Goal: Transaction & Acquisition: Obtain resource

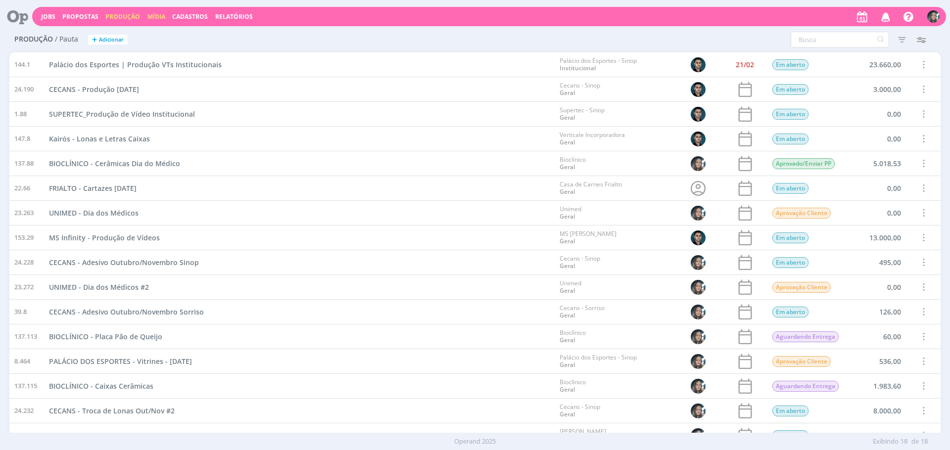
click at [154, 16] on link "Mídia" at bounding box center [156, 16] width 18 height 8
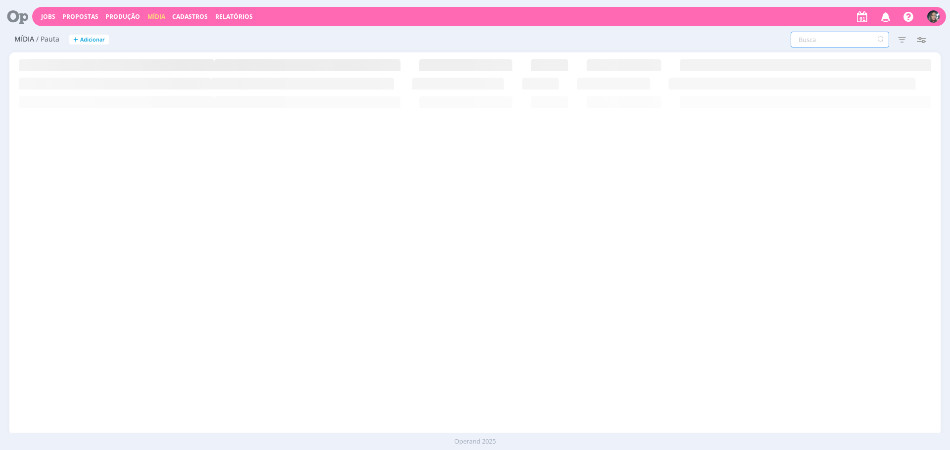
click at [848, 45] on input "text" at bounding box center [839, 40] width 98 height 16
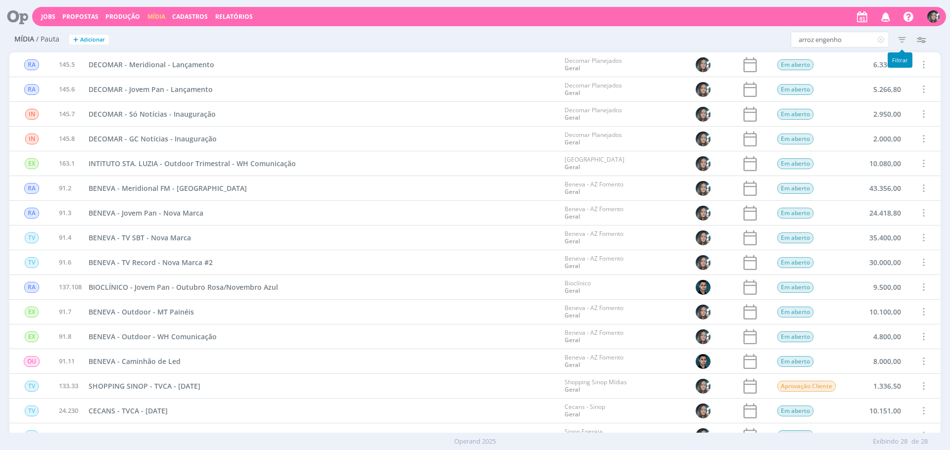
click at [902, 42] on icon "button" at bounding box center [902, 40] width 18 height 18
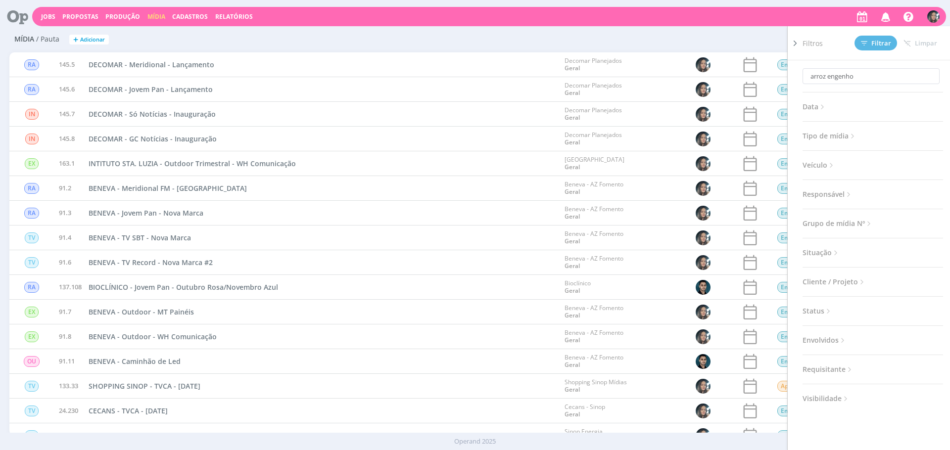
click at [813, 252] on span "Situação" at bounding box center [821, 252] width 38 height 13
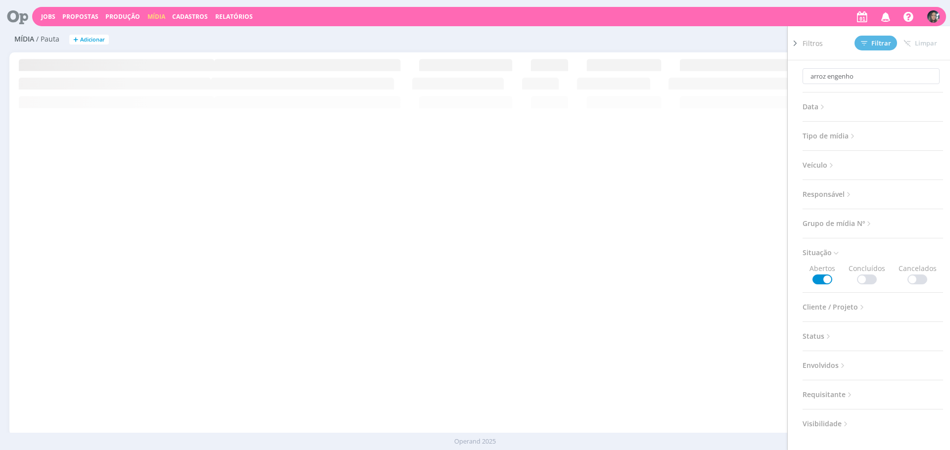
click at [865, 274] on span at bounding box center [867, 279] width 20 height 10
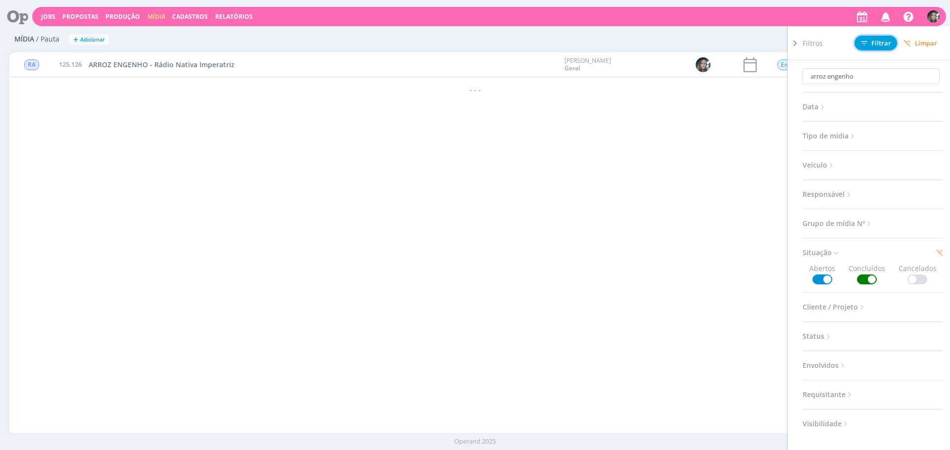
click at [864, 42] on icon at bounding box center [864, 43] width 6 height 6
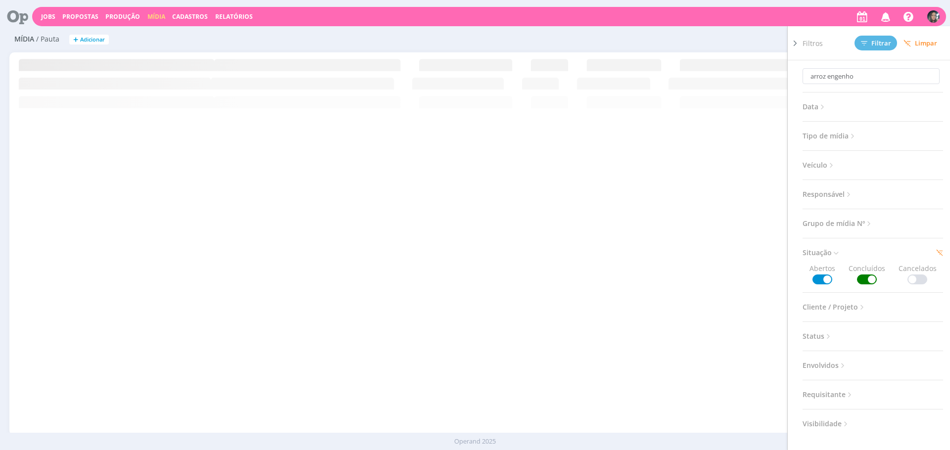
click at [398, 199] on div "RA 145.5 DECOMAR - Meridional - Lançamento Decomar Planejados Geral Em aberto 6…" at bounding box center [474, 243] width 931 height 383
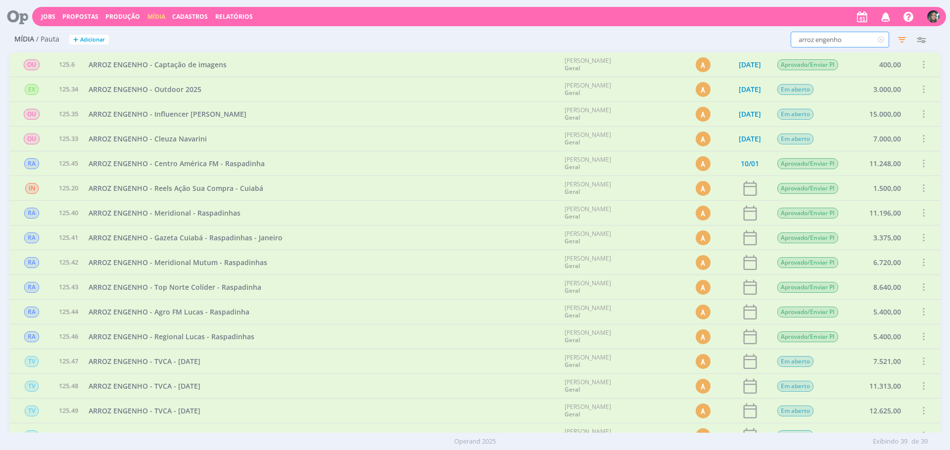
click at [835, 41] on input "arroz engenho" at bounding box center [839, 40] width 98 height 16
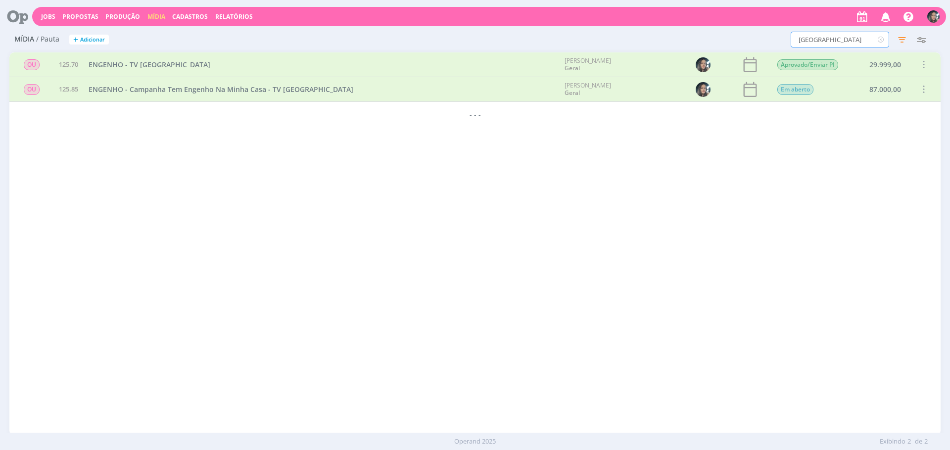
type input "cidade verde"
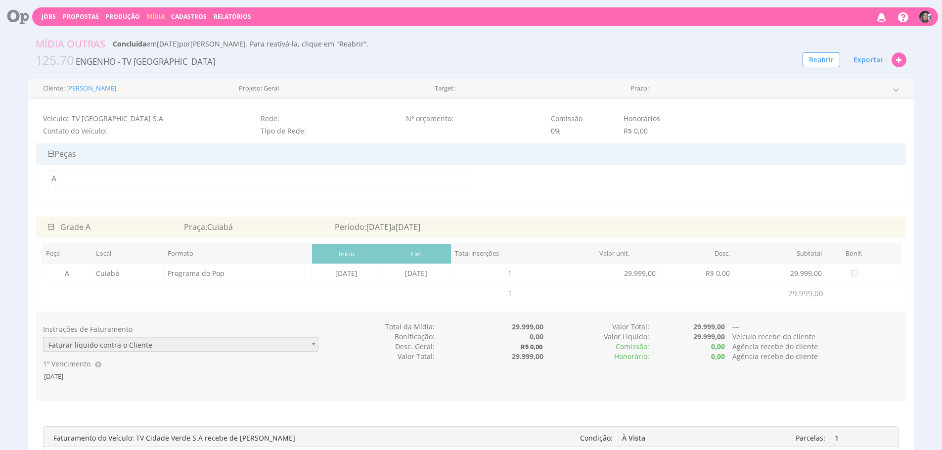
click at [668, 334] on div "29.999,00" at bounding box center [687, 337] width 76 height 10
click at [572, 388] on div "Instruções de Faturamento Faturar líquido contra o Cliente 1º Vencimento [DATE]…" at bounding box center [471, 356] width 871 height 69
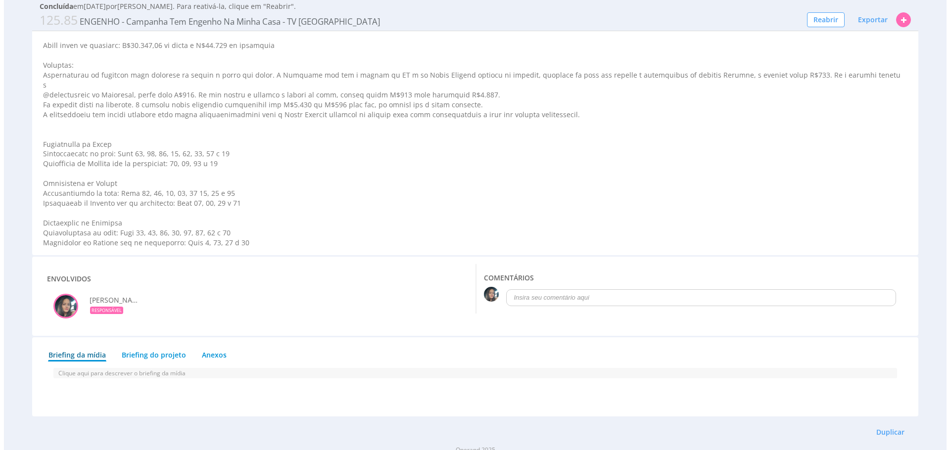
scroll to position [982, 0]
click at [894, 423] on button "Duplicar" at bounding box center [886, 431] width 41 height 17
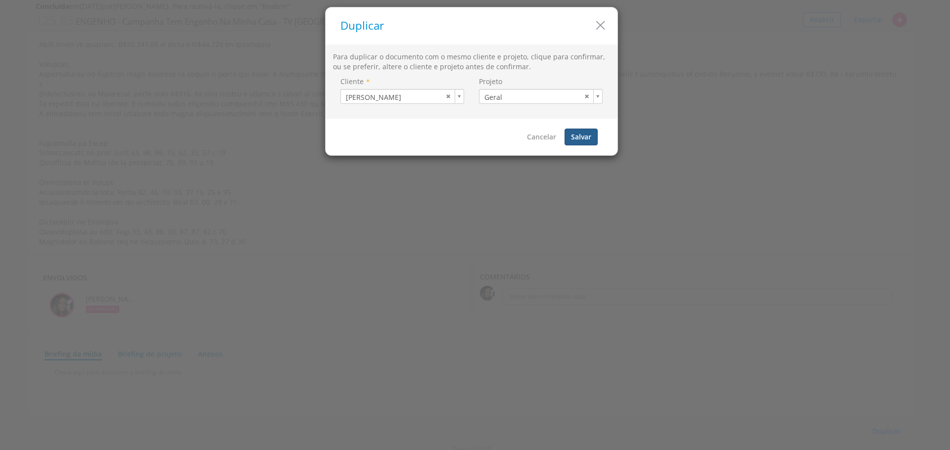
click at [577, 138] on button "Salvar" at bounding box center [580, 137] width 33 height 17
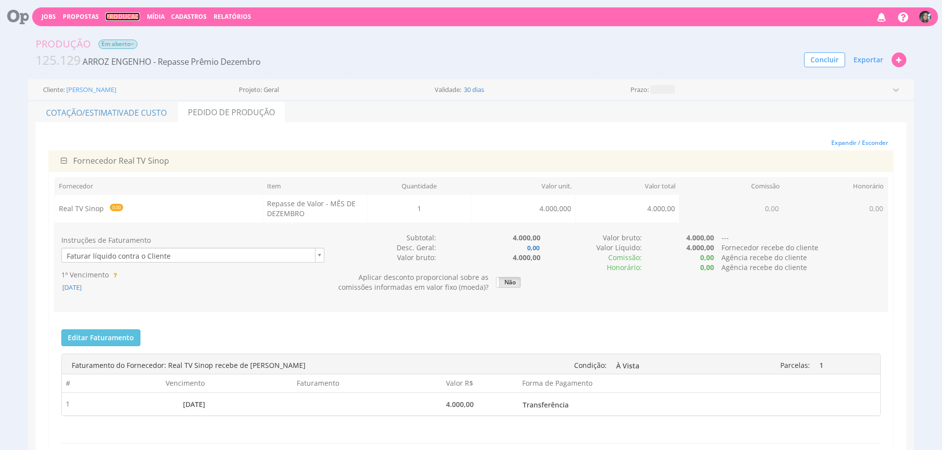
click at [110, 18] on link "Produção" at bounding box center [122, 16] width 35 height 8
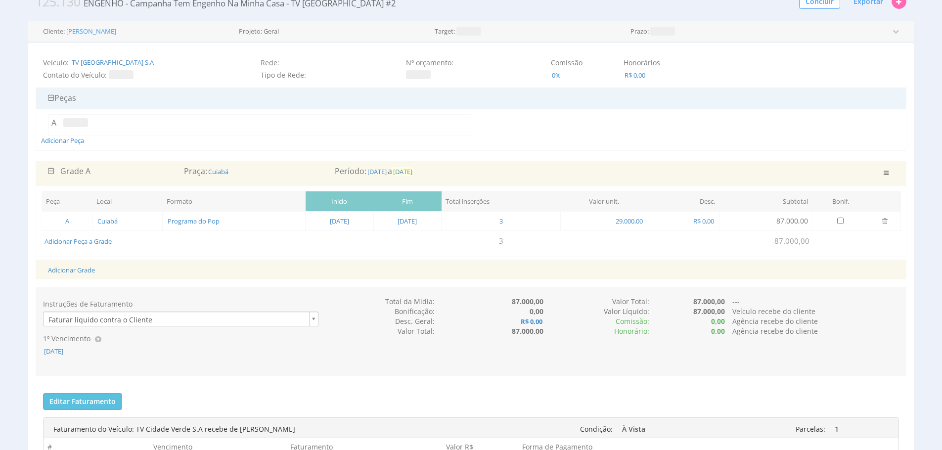
scroll to position [59, 0]
click at [413, 172] on span "30/09/2025" at bounding box center [402, 170] width 21 height 9
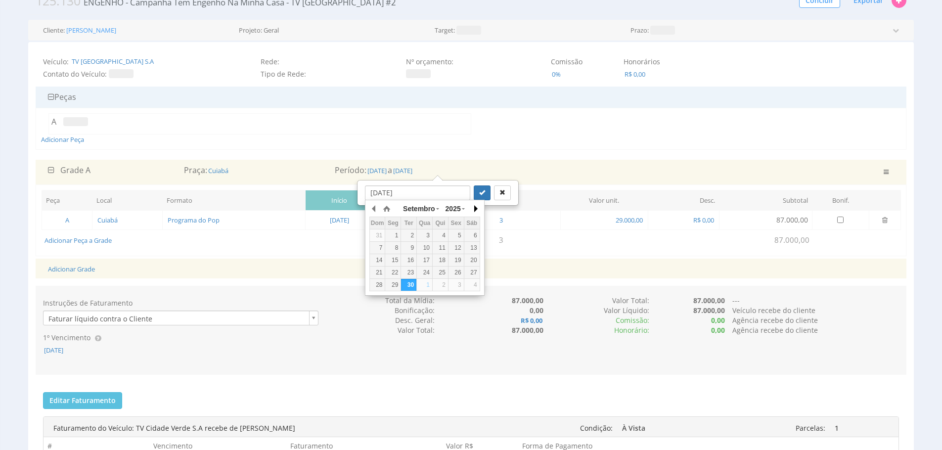
click at [473, 208] on button "button" at bounding box center [475, 208] width 10 height 15
click at [376, 211] on button "button" at bounding box center [374, 208] width 10 height 15
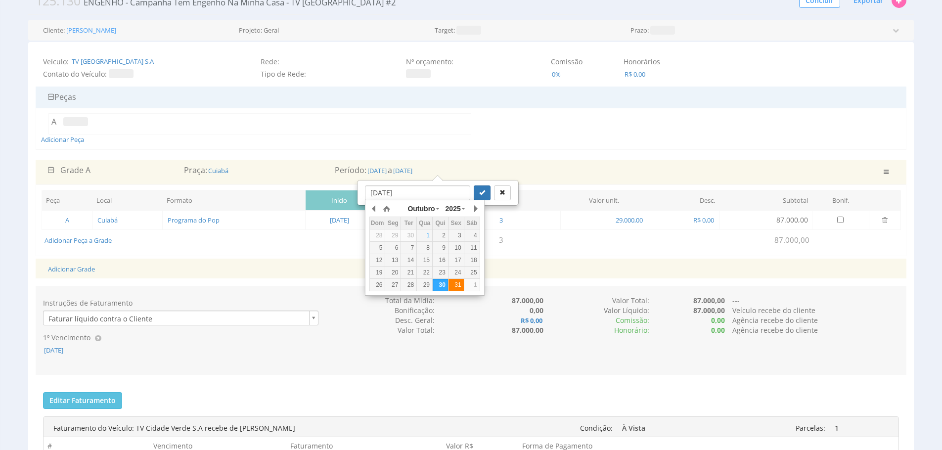
click at [453, 285] on div "31" at bounding box center [456, 285] width 15 height 8
type input "31/10/2025"
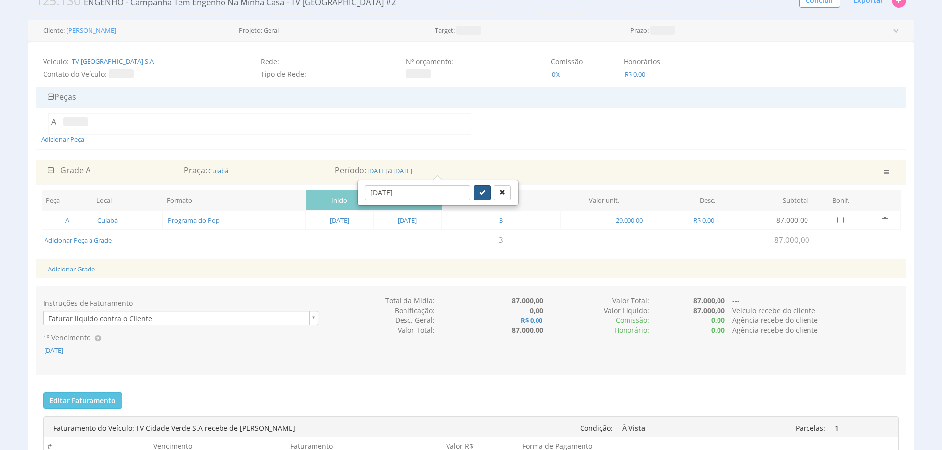
click at [475, 188] on button "submit" at bounding box center [482, 192] width 17 height 15
click at [377, 172] on span "30/06/2025" at bounding box center [376, 170] width 21 height 9
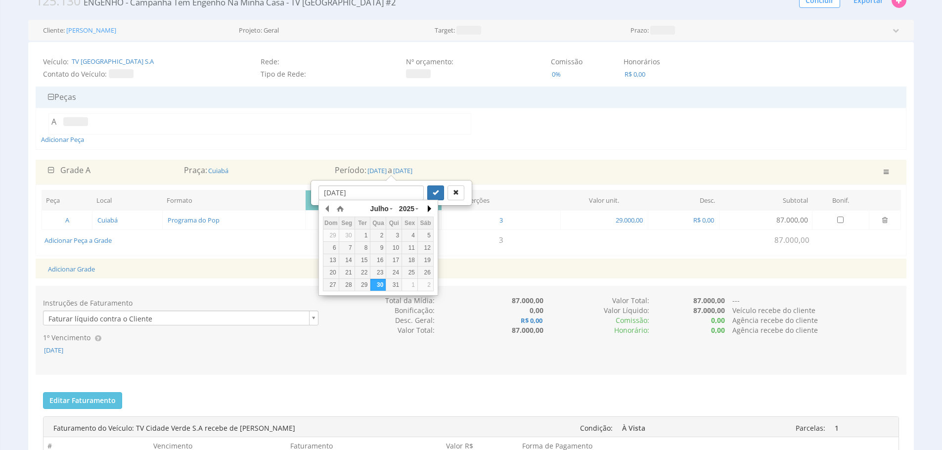
click at [429, 210] on button "button" at bounding box center [429, 208] width 10 height 15
click at [408, 232] on div "1" at bounding box center [409, 235] width 15 height 8
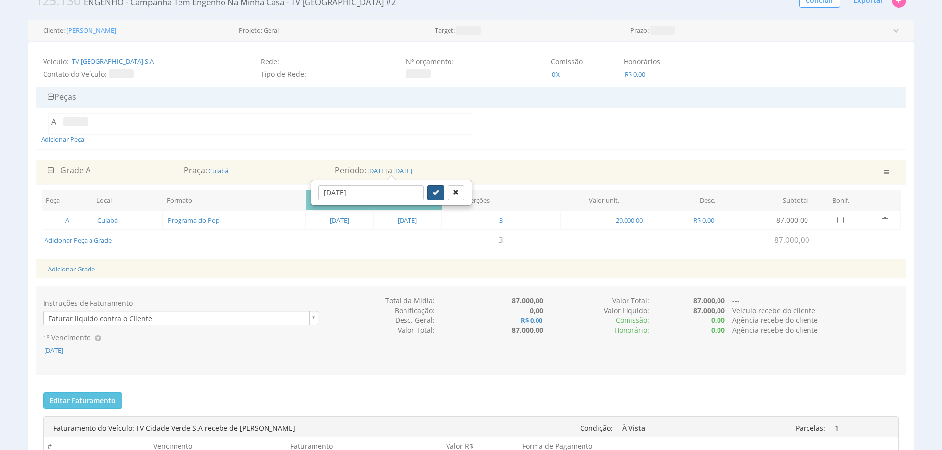
click at [433, 195] on icon "submit" at bounding box center [436, 192] width 6 height 6
type input "01/08/2025"
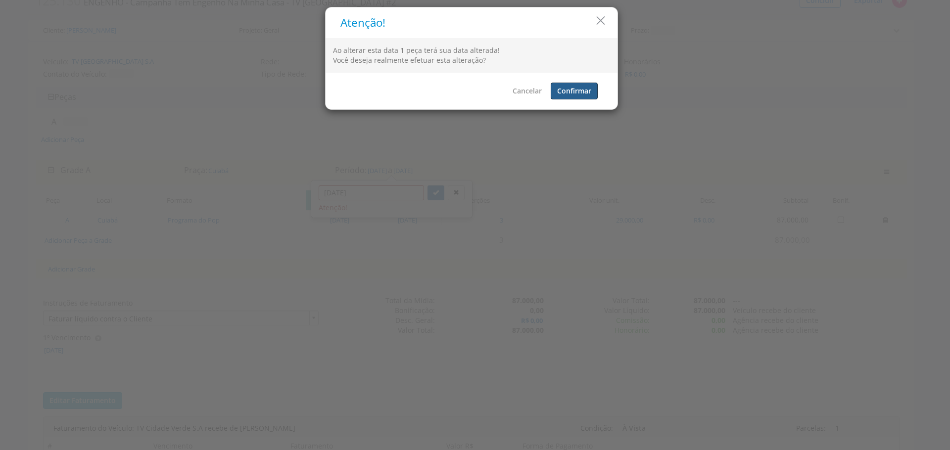
drag, startPoint x: 585, startPoint y: 85, endPoint x: 582, endPoint y: 93, distance: 8.5
click at [585, 85] on button "Confirmar" at bounding box center [573, 91] width 47 height 17
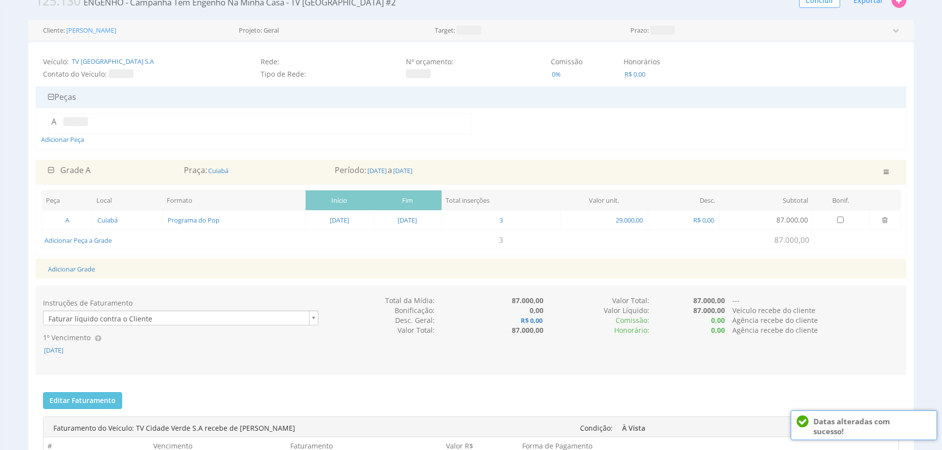
click at [338, 225] on td "01/08/2025" at bounding box center [340, 219] width 68 height 19
click at [340, 221] on span "01/08/2025" at bounding box center [339, 220] width 21 height 9
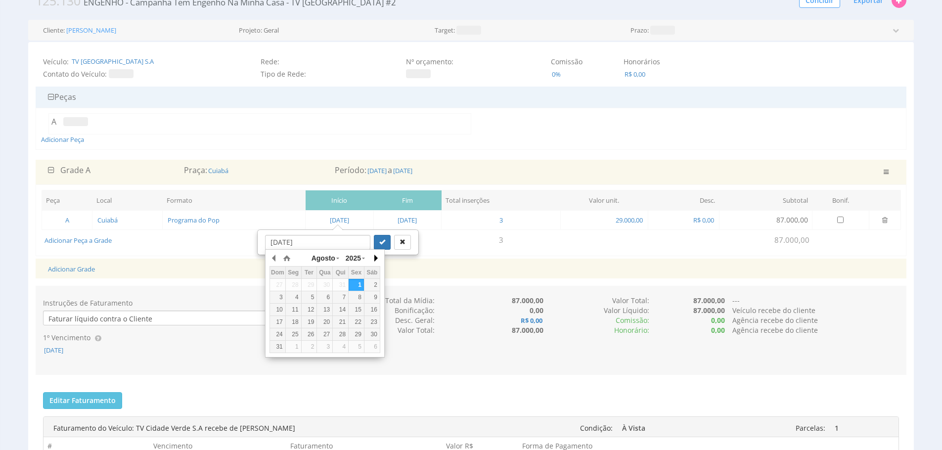
click at [380, 262] on div "Agosto Janeiro Fevereiro Março Abril Maio Junho Julho Agosto Setembro Outubro N…" at bounding box center [325, 303] width 120 height 108
click at [376, 260] on button "button" at bounding box center [375, 258] width 10 height 15
click at [377, 259] on button "button" at bounding box center [375, 258] width 10 height 15
drag, startPoint x: 381, startPoint y: 162, endPoint x: 382, endPoint y: 170, distance: 7.6
click at [381, 166] on div "Grade A Praça: Cuiabá Período: 01/08/2025 01/08/2025 Atenção! a 31/10/2025 Excl…" at bounding box center [471, 172] width 871 height 25
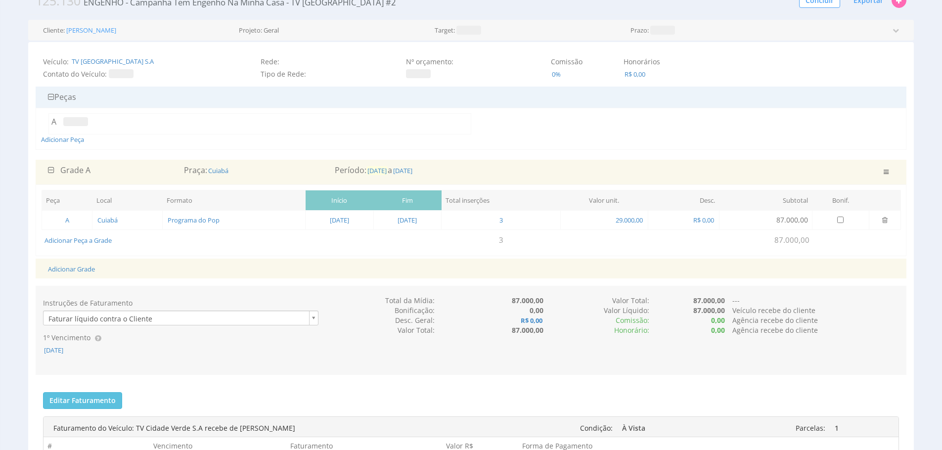
click at [382, 170] on span "01/08/2025" at bounding box center [376, 170] width 21 height 9
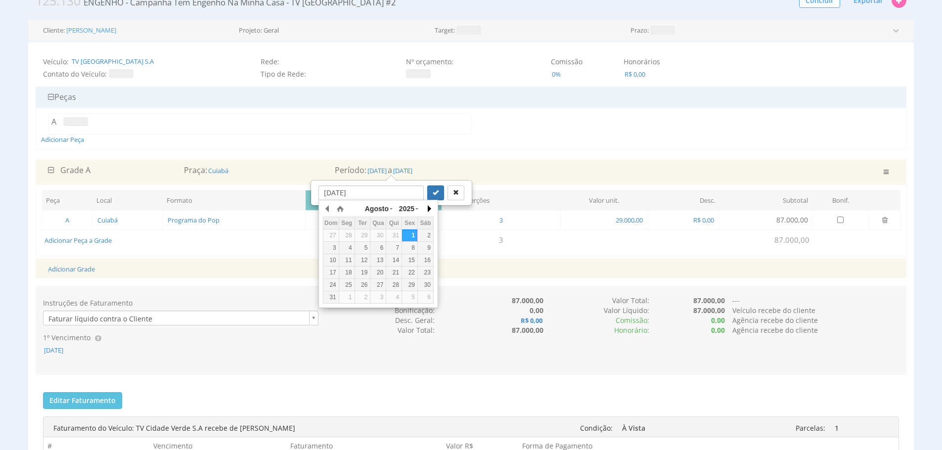
click at [429, 214] on button "button" at bounding box center [429, 208] width 10 height 15
drag, startPoint x: 378, startPoint y: 235, endPoint x: 448, endPoint y: 197, distance: 79.7
click at [378, 235] on div "1" at bounding box center [377, 235] width 15 height 8
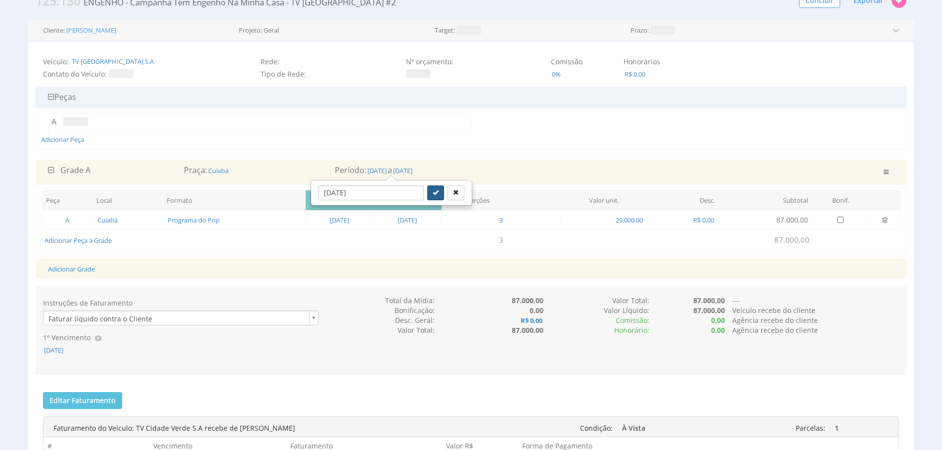
click at [427, 196] on button "submit" at bounding box center [435, 192] width 17 height 15
type input "01/10/2025"
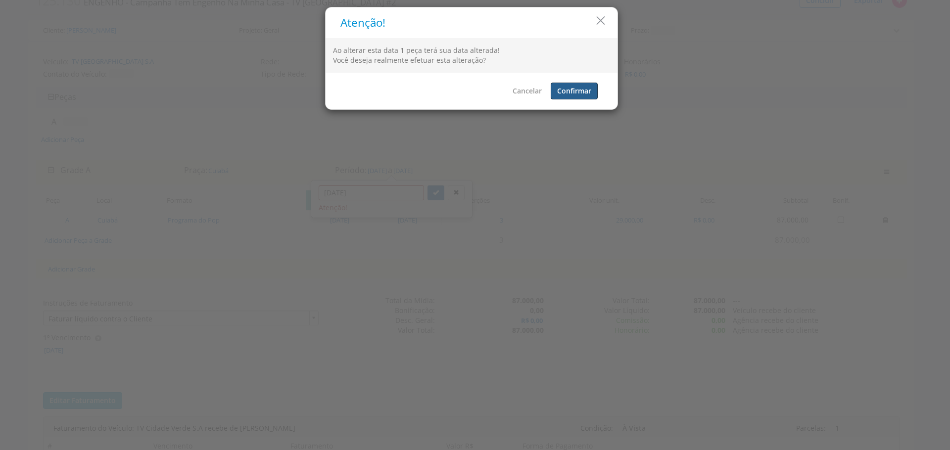
drag, startPoint x: 583, startPoint y: 91, endPoint x: 579, endPoint y: 96, distance: 6.3
click at [583, 92] on button "Confirmar" at bounding box center [573, 91] width 47 height 17
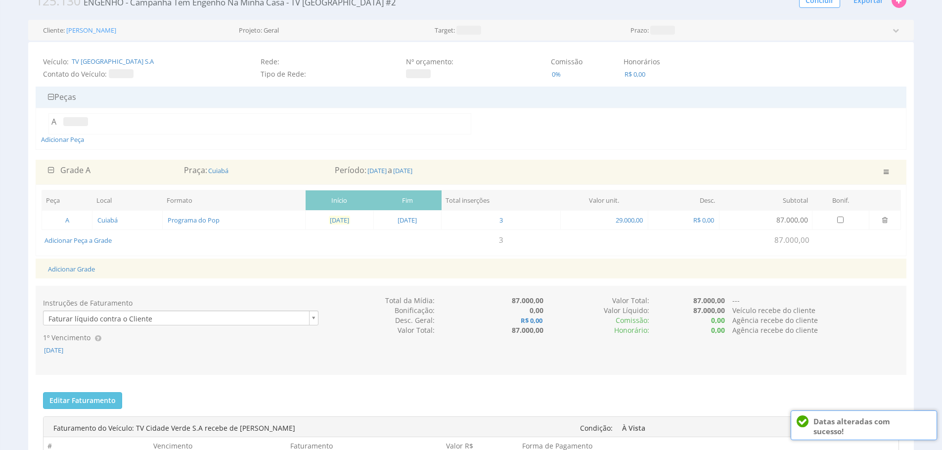
click at [341, 221] on span "01/10/2025" at bounding box center [339, 220] width 21 height 9
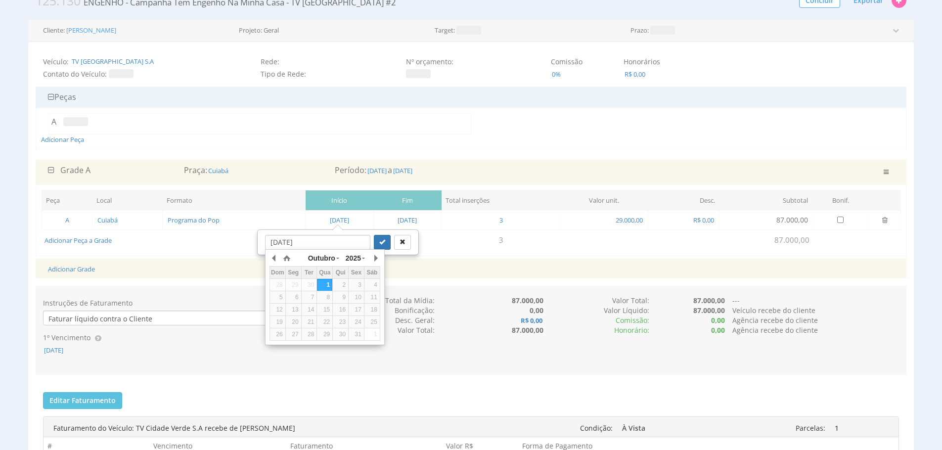
drag, startPoint x: 439, startPoint y: 268, endPoint x: 431, endPoint y: 245, distance: 24.4
click at [439, 267] on div "Adicionar Grade" at bounding box center [471, 269] width 861 height 20
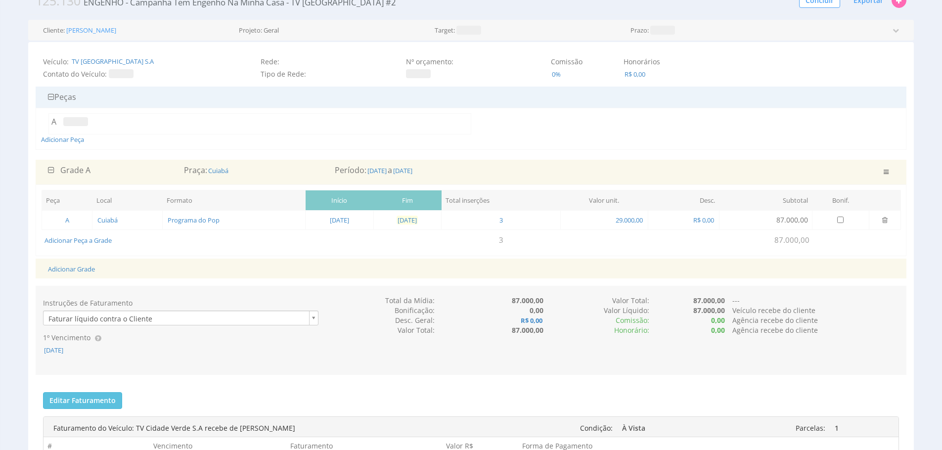
click at [418, 223] on span "01/10/2025" at bounding box center [407, 220] width 21 height 9
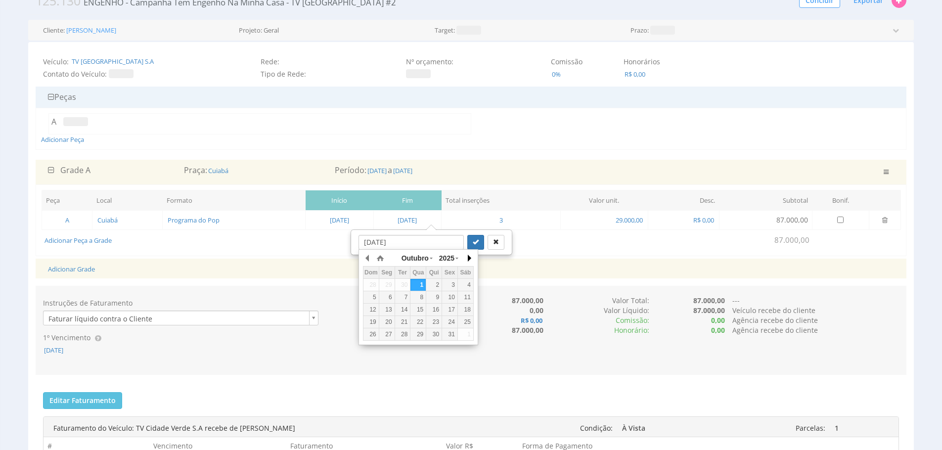
click at [467, 258] on button "button" at bounding box center [469, 258] width 10 height 15
click at [365, 259] on button "button" at bounding box center [368, 258] width 10 height 15
click at [453, 337] on div "31" at bounding box center [449, 334] width 15 height 8
type input "31/10/2025"
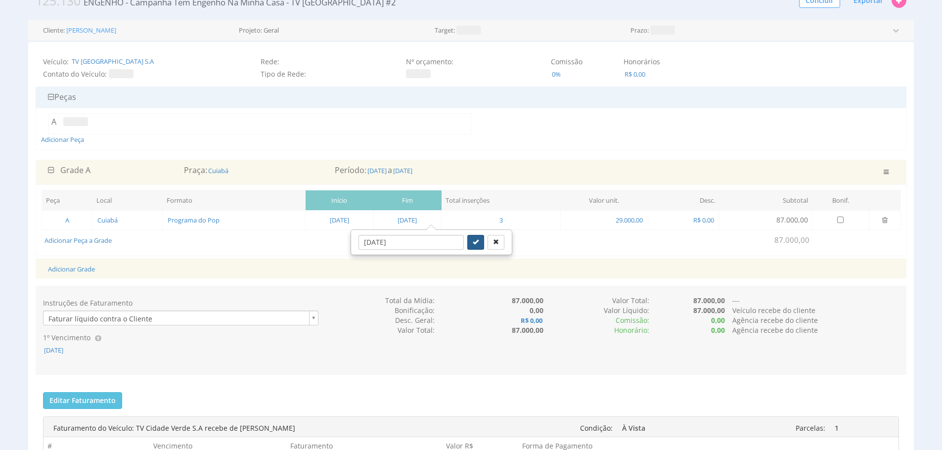
click at [473, 240] on icon "submit" at bounding box center [476, 242] width 6 height 6
click at [644, 223] on span "29.000,00" at bounding box center [629, 220] width 29 height 9
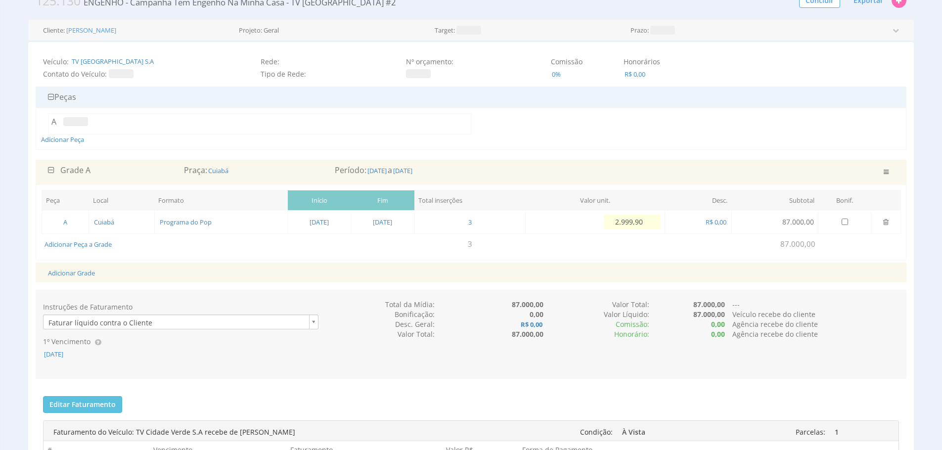
type input "29.999,00"
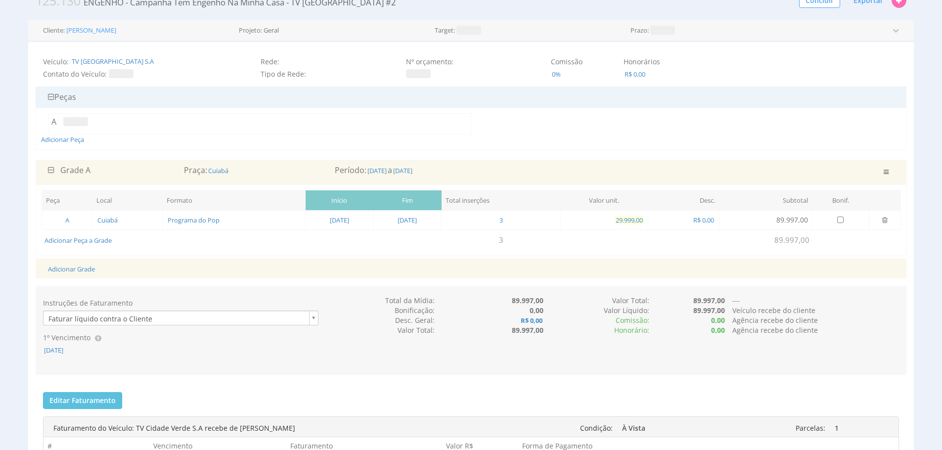
click at [644, 221] on span "29.999,00" at bounding box center [629, 220] width 29 height 9
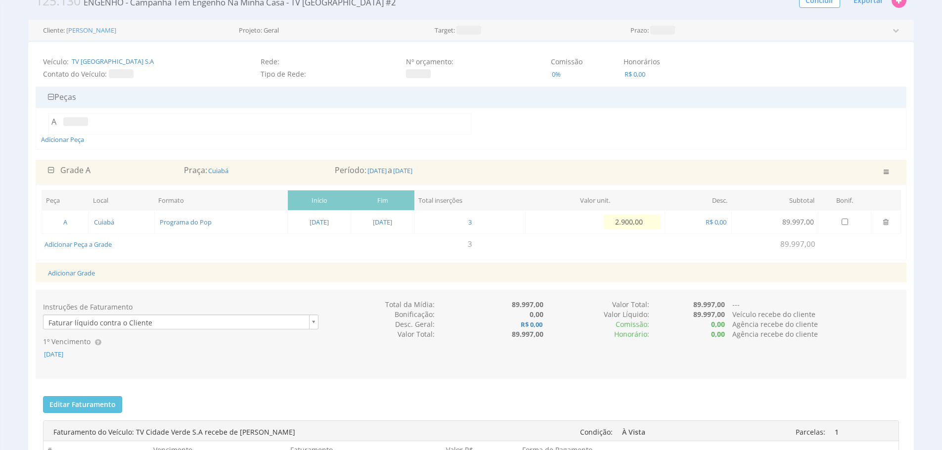
type input "29.000,00"
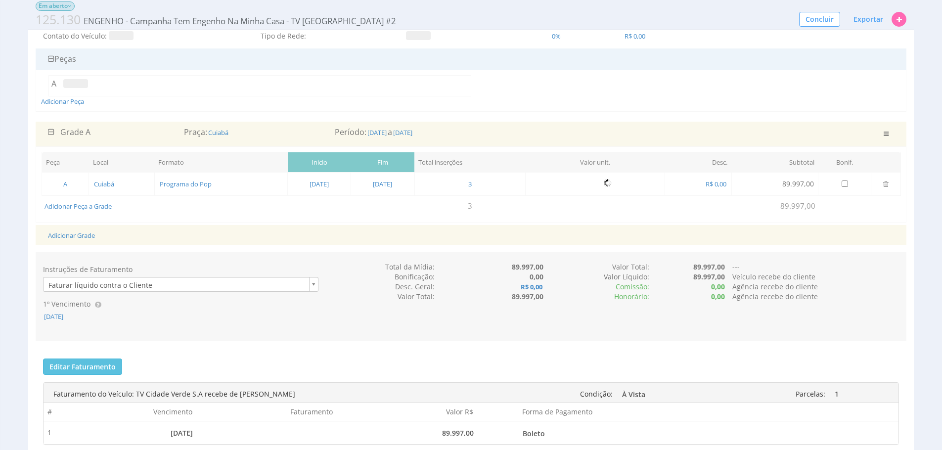
scroll to position [174, 0]
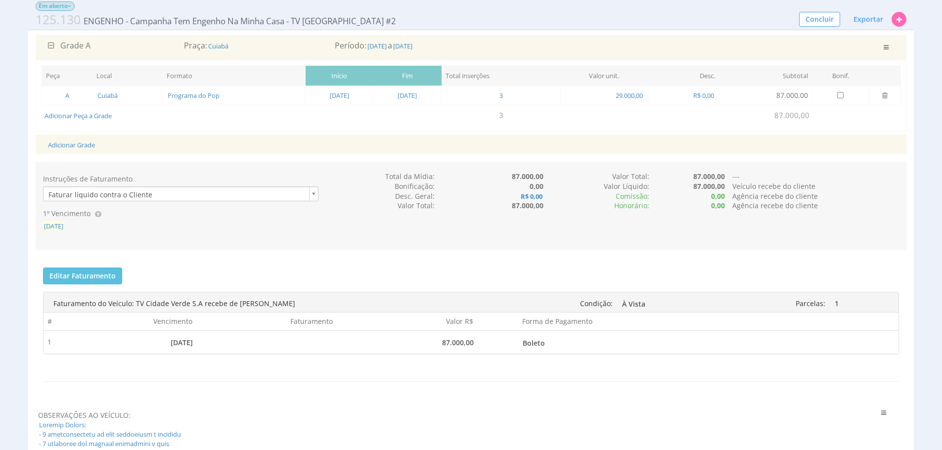
click at [59, 226] on span "15/08/2025" at bounding box center [53, 226] width 21 height 9
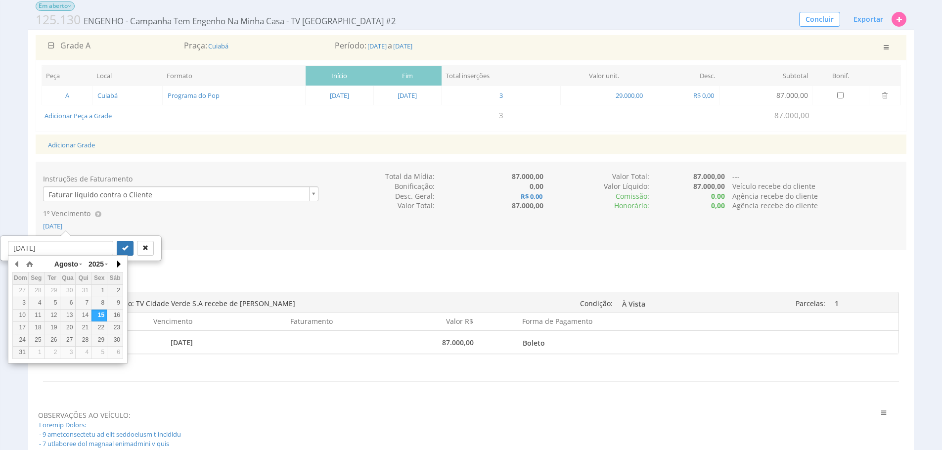
click at [118, 265] on button "button" at bounding box center [118, 264] width 10 height 15
click at [120, 264] on button "button" at bounding box center [118, 264] width 10 height 15
drag, startPoint x: 109, startPoint y: 317, endPoint x: 111, endPoint y: 310, distance: 7.2
click at [109, 317] on div "15" at bounding box center [114, 315] width 15 height 8
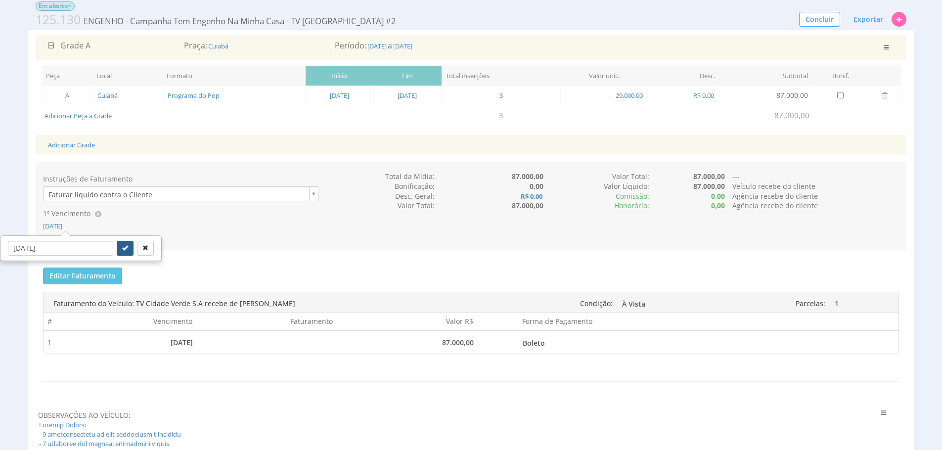
click at [117, 243] on button "submit" at bounding box center [125, 248] width 17 height 15
type input "15/11/2025"
click at [348, 264] on div "Editar Faturamento Cancelar Salvar Enviar para o Financeiro Faturas enviadas pa…" at bounding box center [471, 332] width 871 height 144
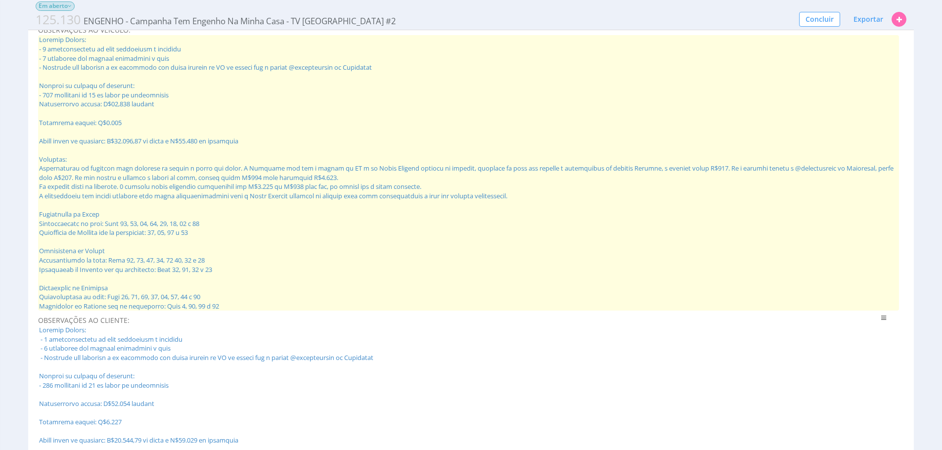
scroll to position [579, 0]
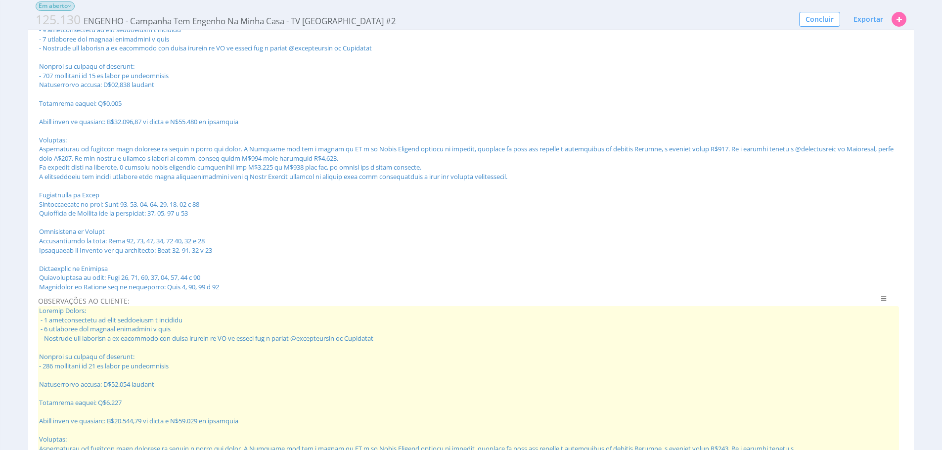
drag, startPoint x: 435, startPoint y: 227, endPoint x: 444, endPoint y: 221, distance: 11.4
click at [435, 227] on span at bounding box center [468, 153] width 861 height 275
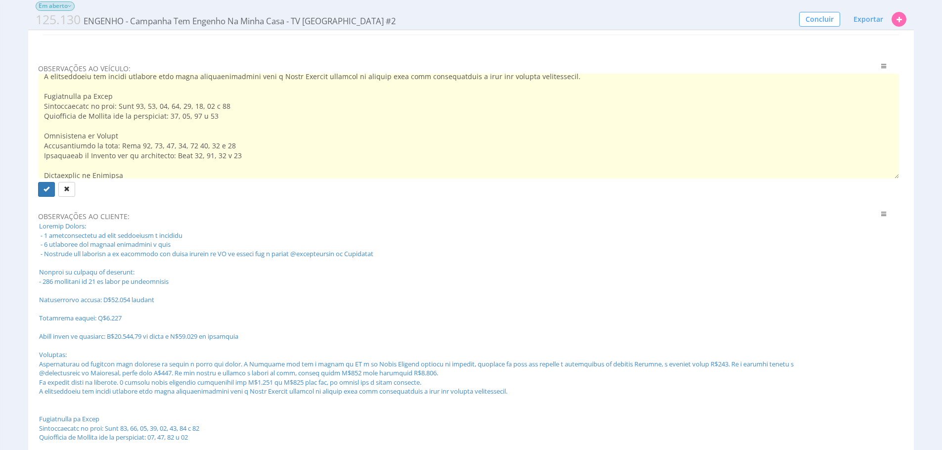
scroll to position [146, 0]
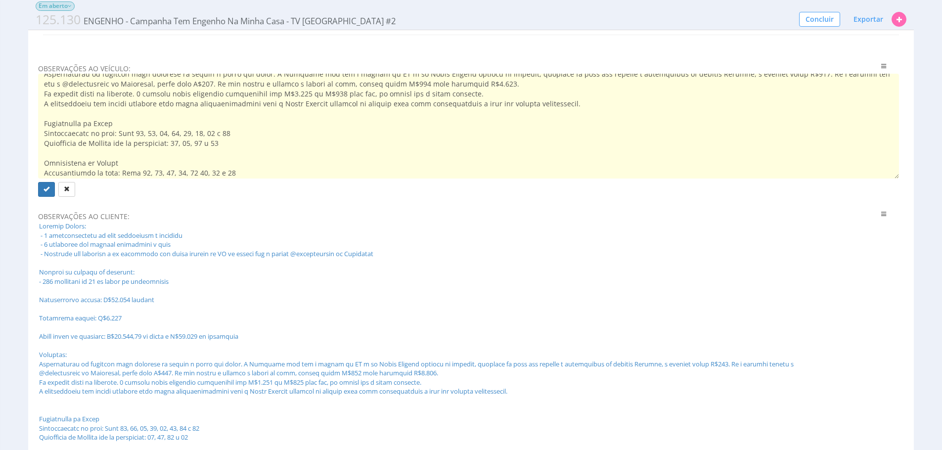
drag, startPoint x: 257, startPoint y: 169, endPoint x: 42, endPoint y: 125, distance: 219.7
click at [40, 125] on textarea at bounding box center [468, 126] width 861 height 105
click at [10, 245] on div "Mídia Outras Em aberto Esta Mídia foi enviada para o Financeiro 125.130 ENGENHO…" at bounding box center [471, 110] width 942 height 1208
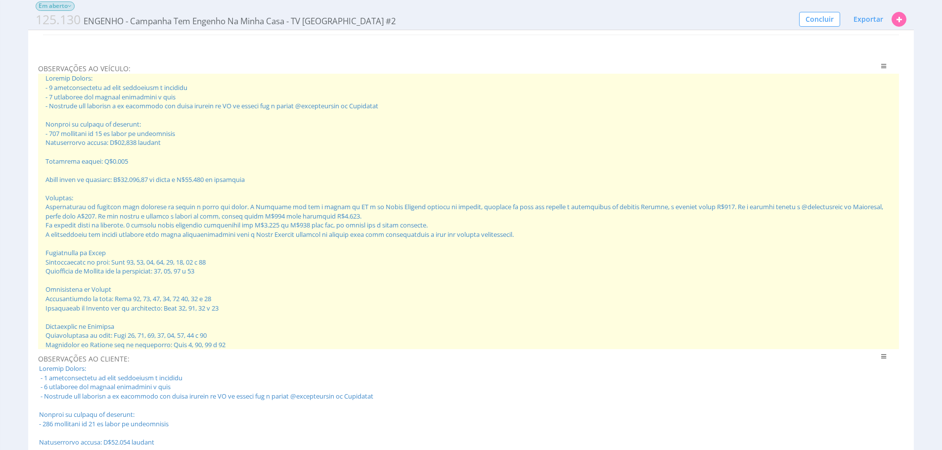
click at [198, 302] on span at bounding box center [468, 211] width 861 height 275
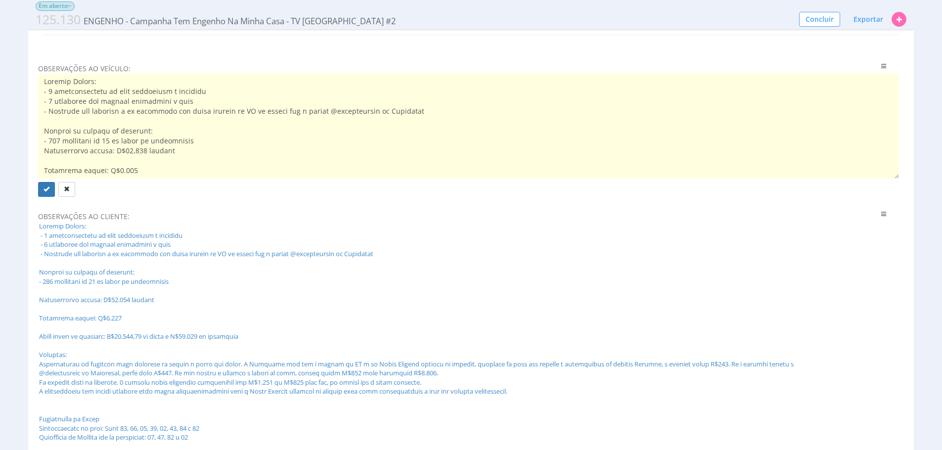
scroll to position [198, 0]
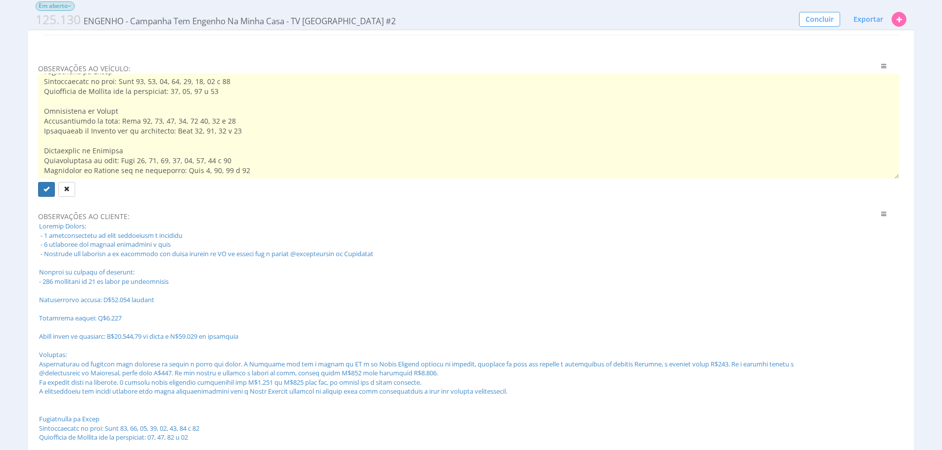
drag, startPoint x: 281, startPoint y: 154, endPoint x: 86, endPoint y: 105, distance: 202.0
click at [86, 105] on textarea at bounding box center [468, 126] width 861 height 105
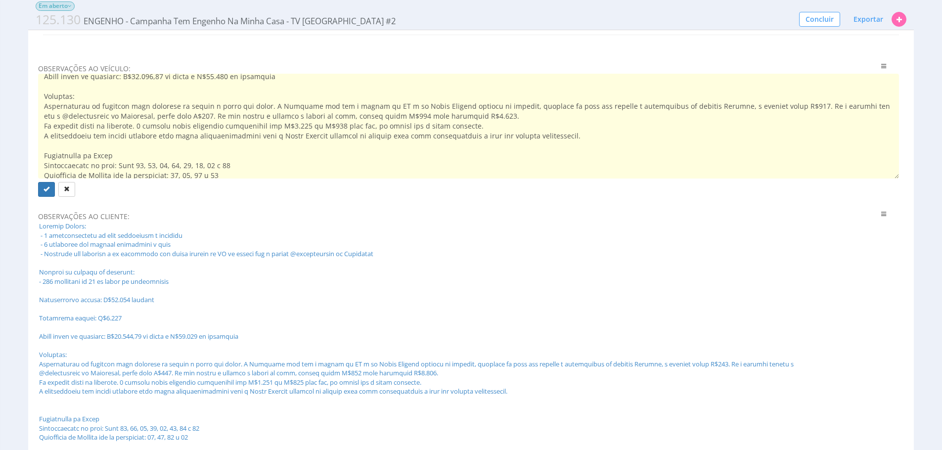
scroll to position [111, 0]
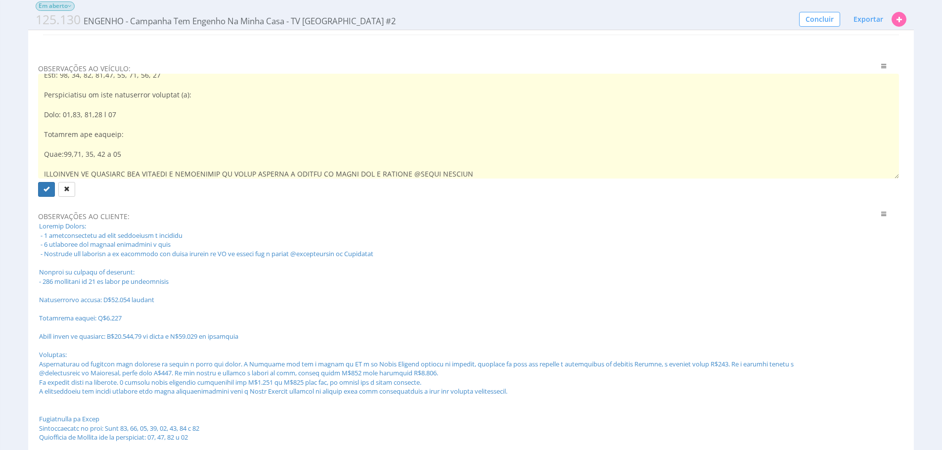
drag, startPoint x: 316, startPoint y: 174, endPoint x: 43, endPoint y: 155, distance: 273.6
click at [43, 155] on textarea at bounding box center [468, 126] width 861 height 105
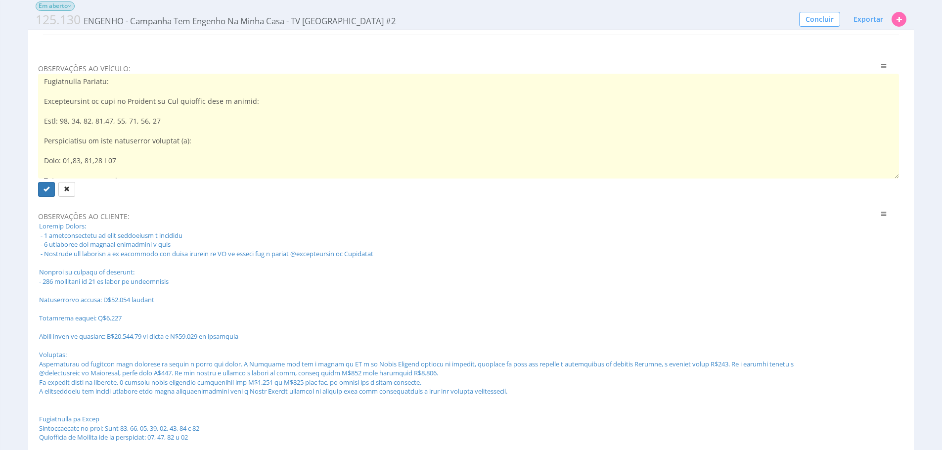
scroll to position [200, 0]
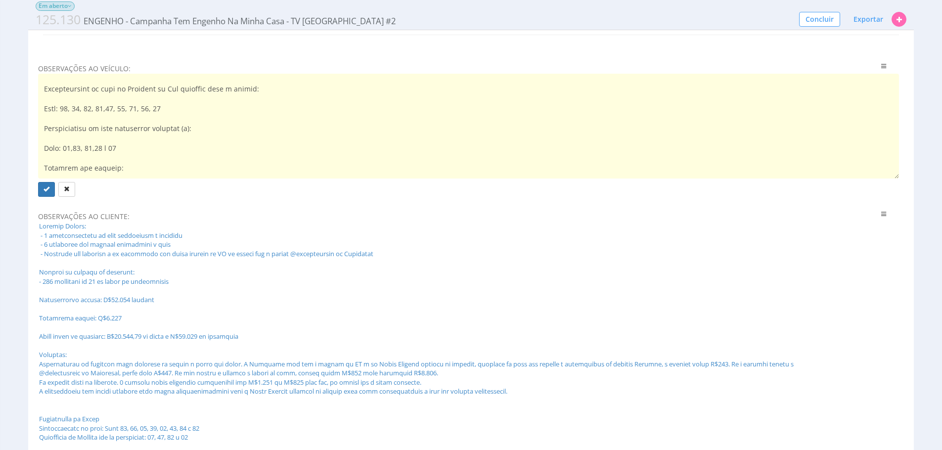
click at [71, 150] on textarea at bounding box center [468, 126] width 861 height 105
click at [146, 168] on textarea at bounding box center [468, 126] width 861 height 105
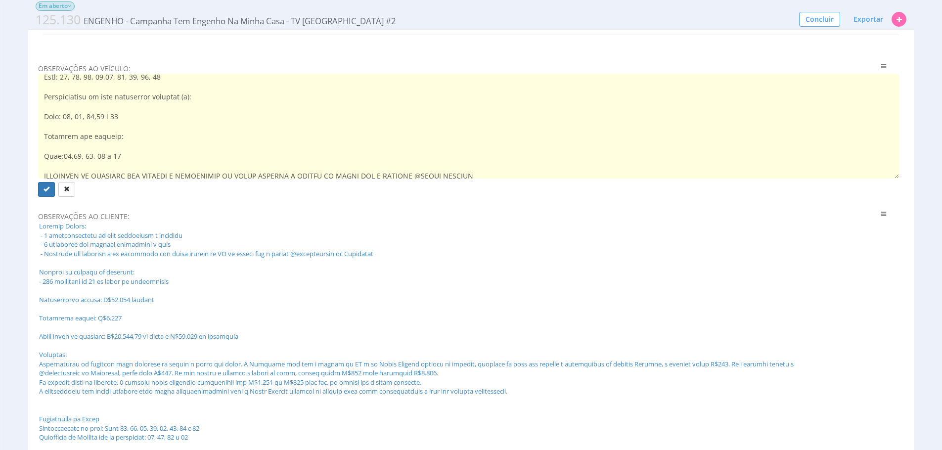
scroll to position [237, 0]
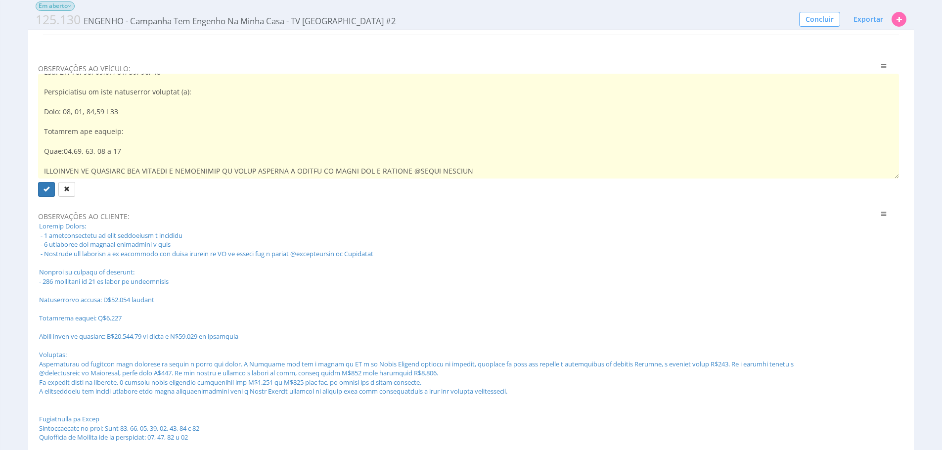
click at [59, 152] on textarea at bounding box center [468, 126] width 861 height 105
click at [72, 151] on textarea at bounding box center [468, 126] width 861 height 105
click at [187, 157] on textarea at bounding box center [468, 126] width 861 height 105
type textarea "Entrega Mensal: - 8 merchandisings ao vivo divulgando a promoção - 4 gravações …"
click at [41, 191] on button "submit" at bounding box center [46, 189] width 17 height 15
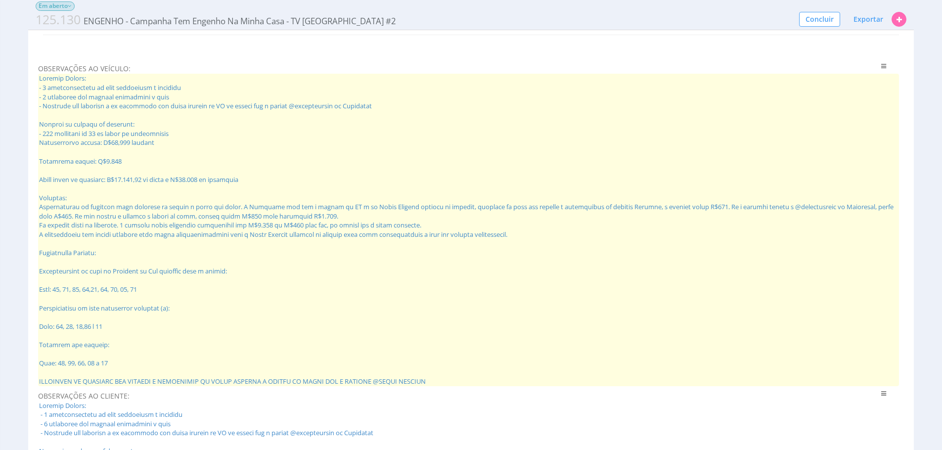
click at [204, 172] on span at bounding box center [468, 230] width 861 height 312
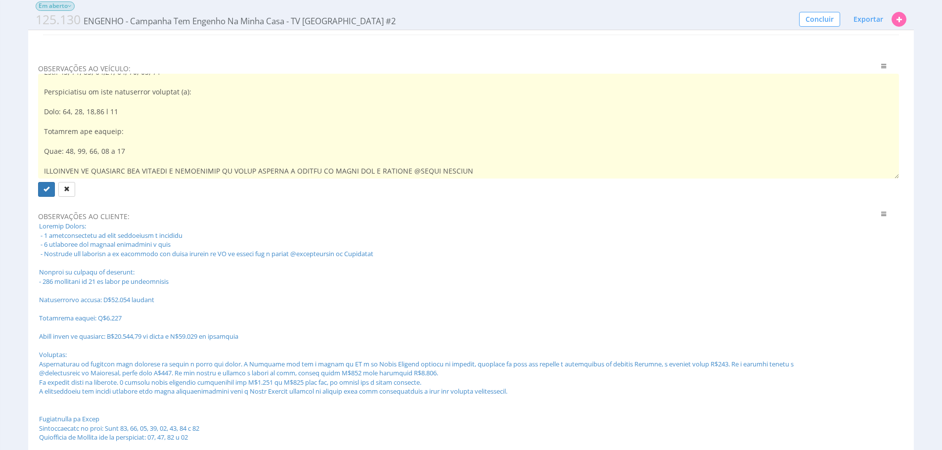
scroll to position [0, 0]
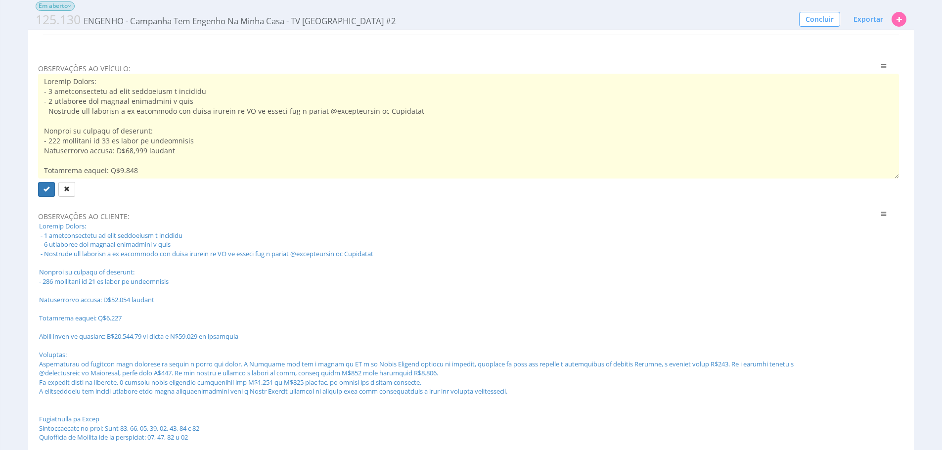
drag, startPoint x: 533, startPoint y: 170, endPoint x: 42, endPoint y: 29, distance: 511.3
click at [42, 29] on div "Mídia Outras Em aberto Esta Mídia foi enviada para o Financeiro 125.130 ENGENHO…" at bounding box center [471, 110] width 942 height 1208
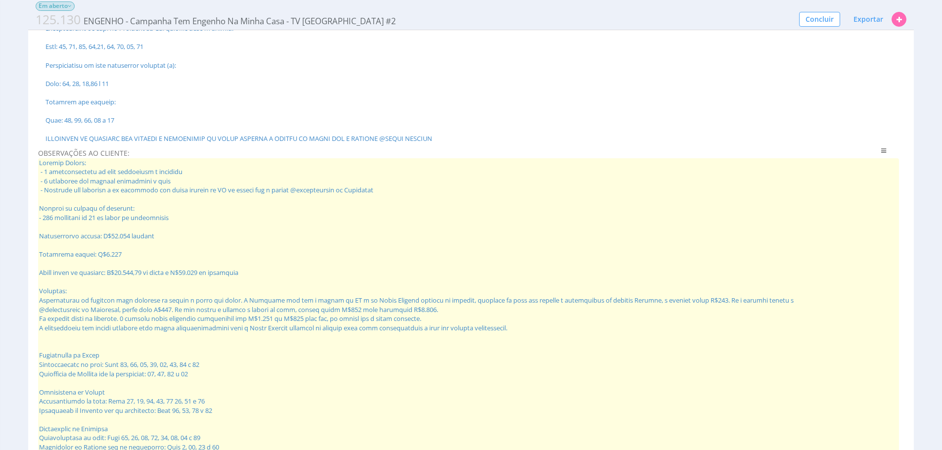
scroll to position [769, 0]
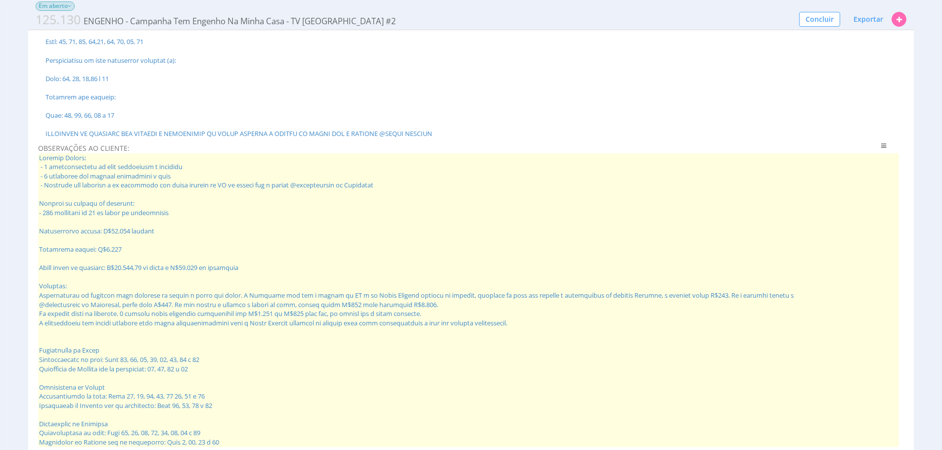
click at [178, 269] on span at bounding box center [468, 300] width 861 height 294
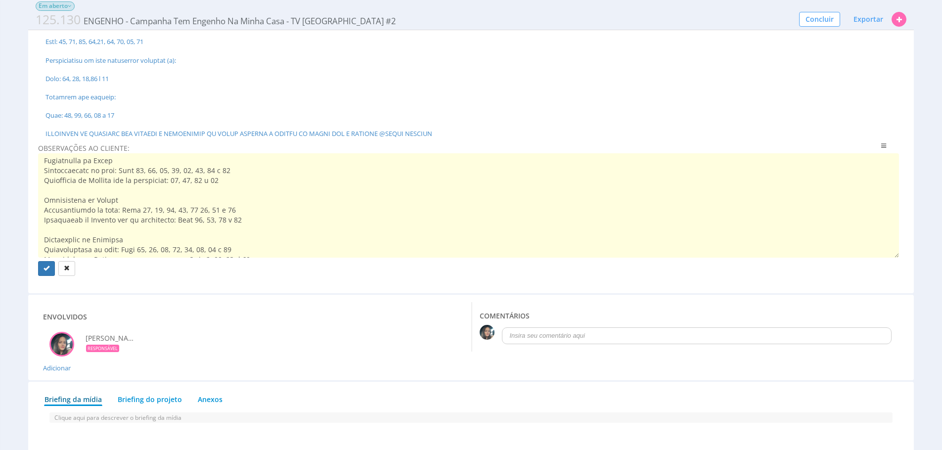
scroll to position [124, 0]
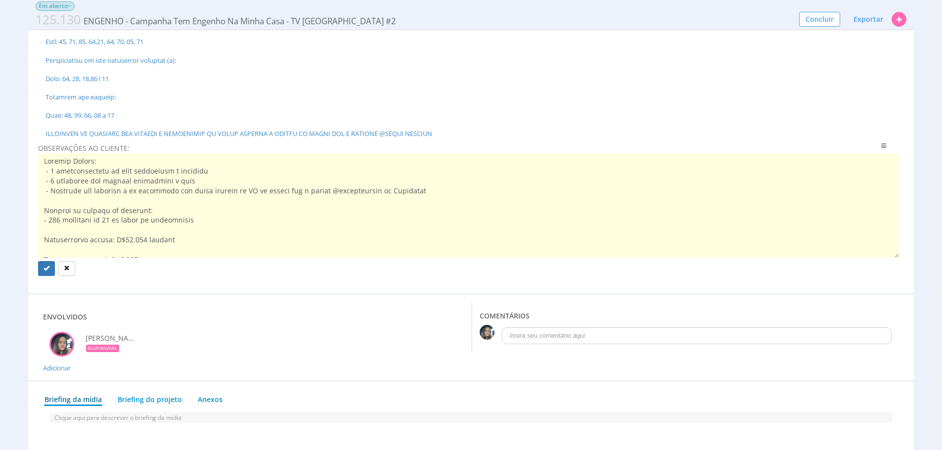
type textarea "Entrega Mensal: - 8 merchandisings ao vivo divulgando a promoção - 4 gravações …"
drag, startPoint x: 267, startPoint y: 246, endPoint x: 0, endPoint y: 136, distance: 288.9
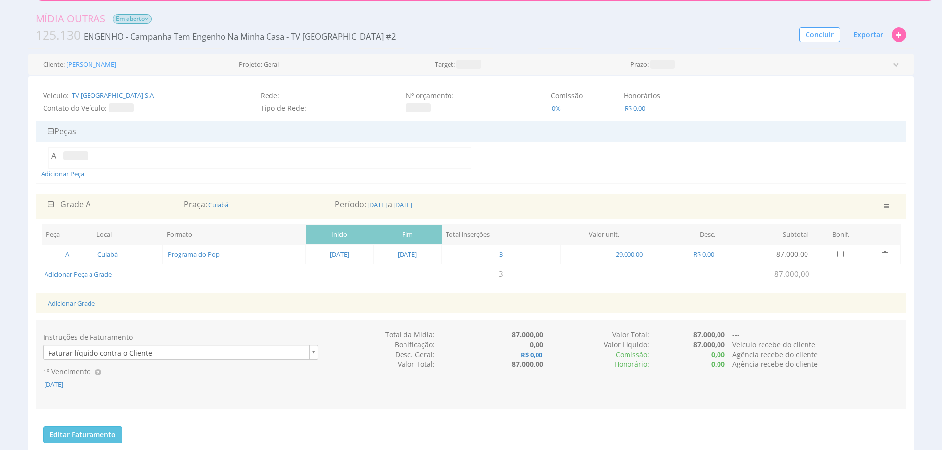
scroll to position [21, 0]
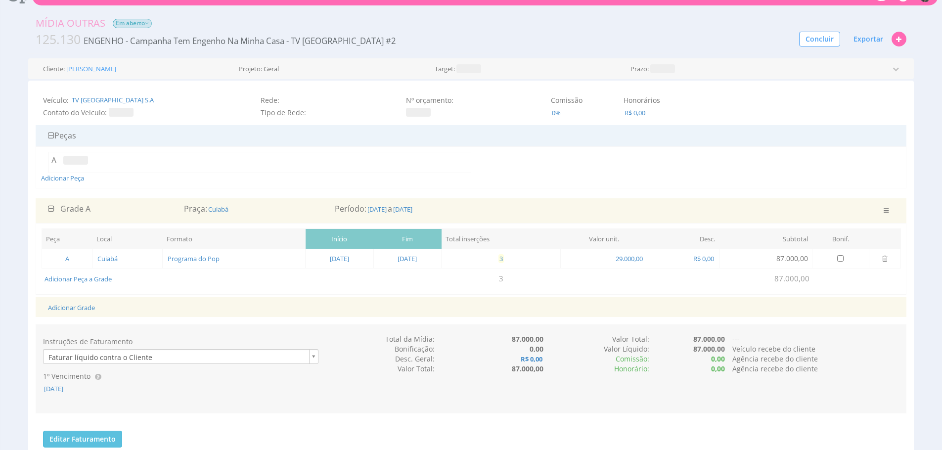
click at [504, 259] on span "3" at bounding box center [501, 258] width 5 height 9
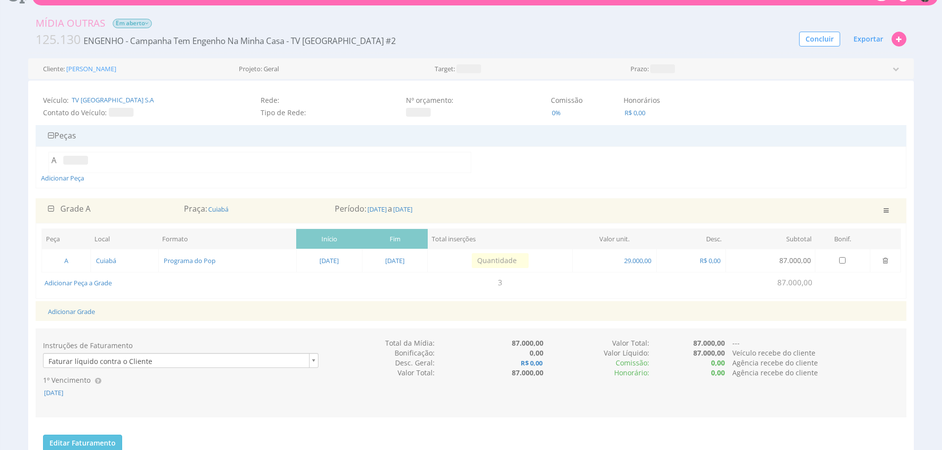
type input "1"
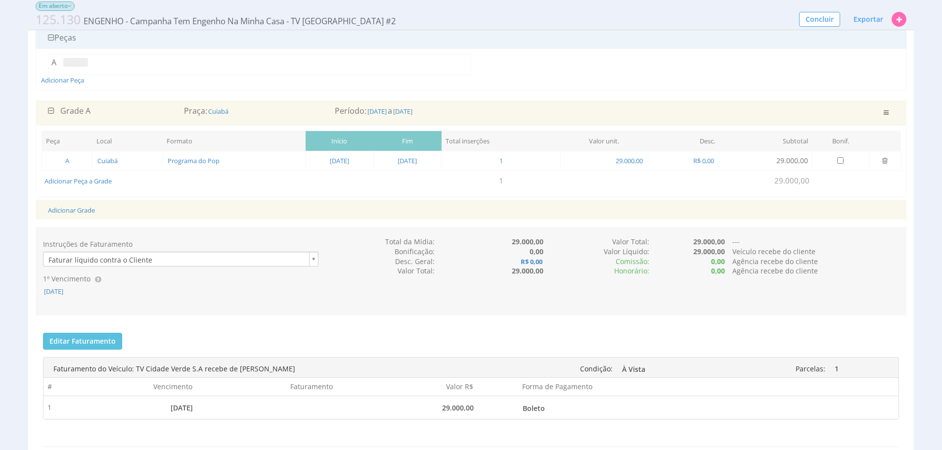
scroll to position [165, 0]
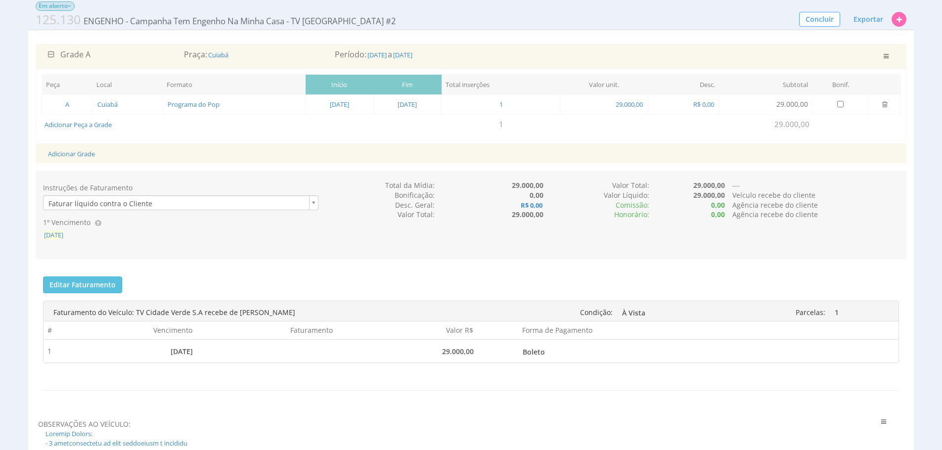
click at [64, 233] on span "15/11/2025" at bounding box center [53, 234] width 21 height 9
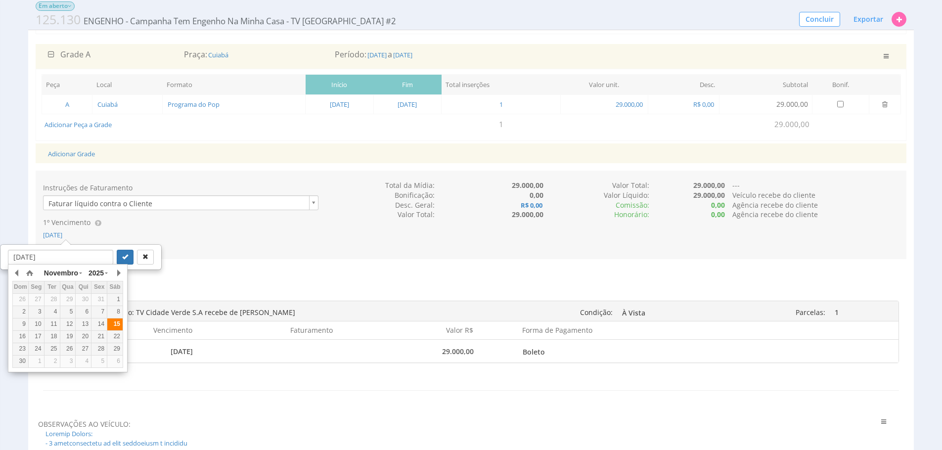
click at [111, 324] on div "15" at bounding box center [114, 324] width 15 height 8
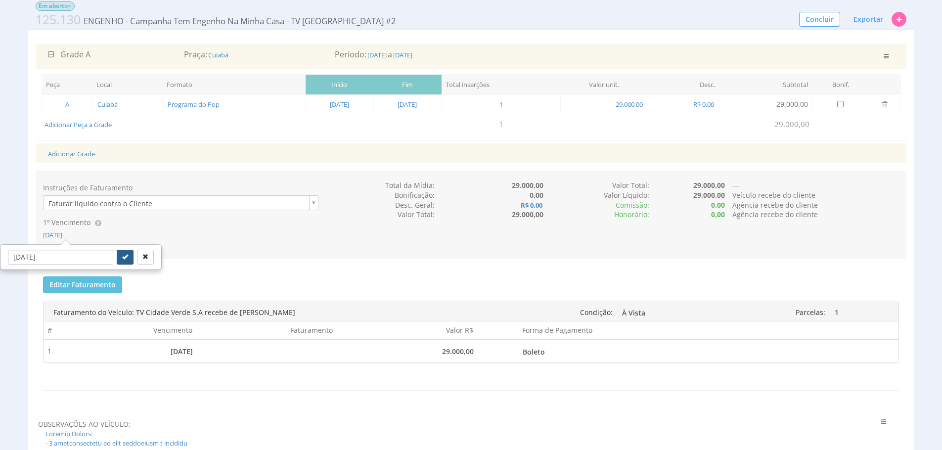
click at [117, 252] on button "submit" at bounding box center [125, 257] width 17 height 15
type input "15/11/2025"
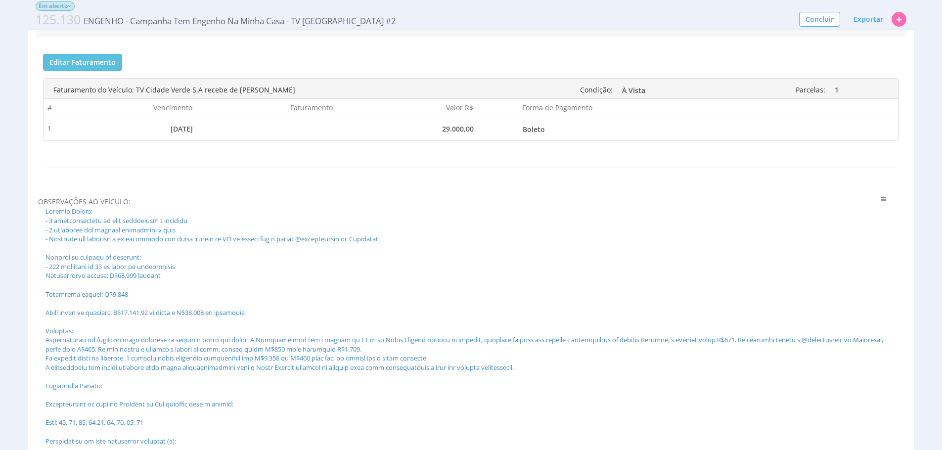
scroll to position [410, 0]
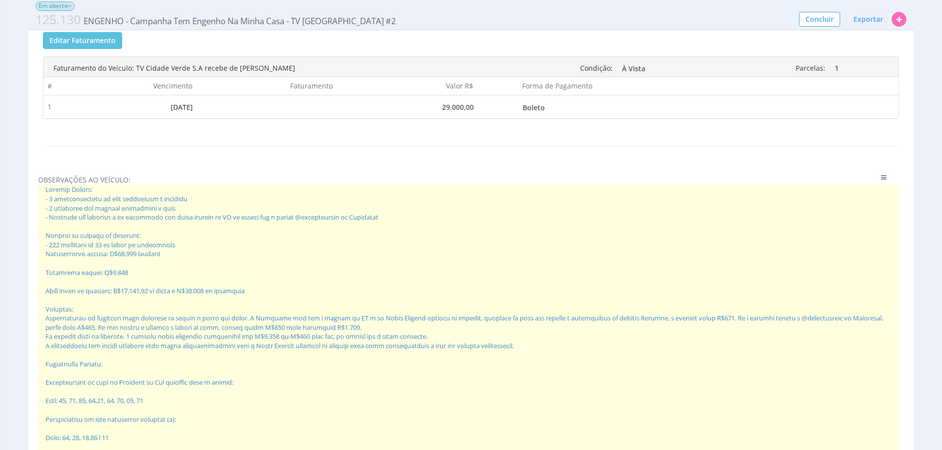
click at [272, 253] on span at bounding box center [468, 341] width 861 height 312
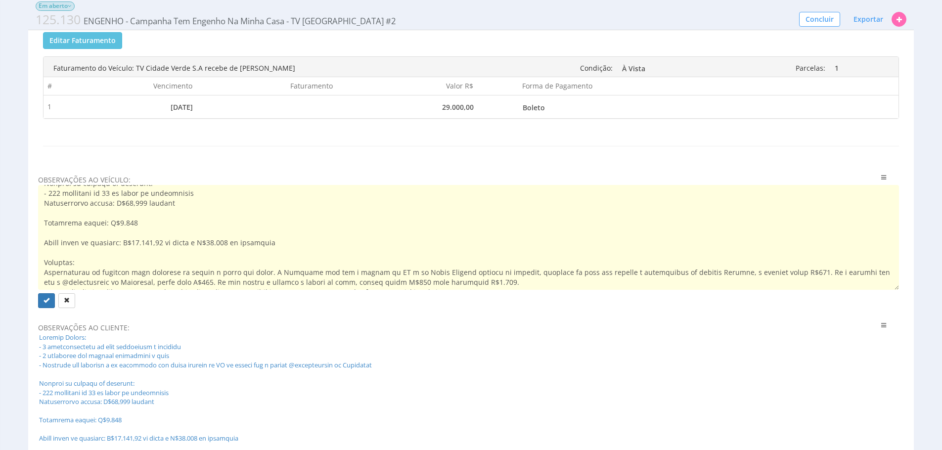
scroll to position [58, 0]
drag, startPoint x: 290, startPoint y: 245, endPoint x: 45, endPoint y: 243, distance: 245.3
click at [45, 243] on textarea at bounding box center [468, 237] width 861 height 105
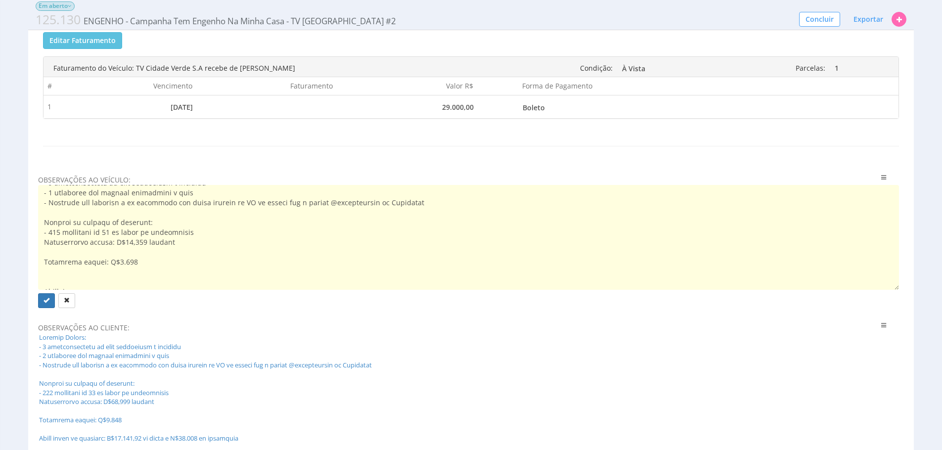
scroll to position [0, 0]
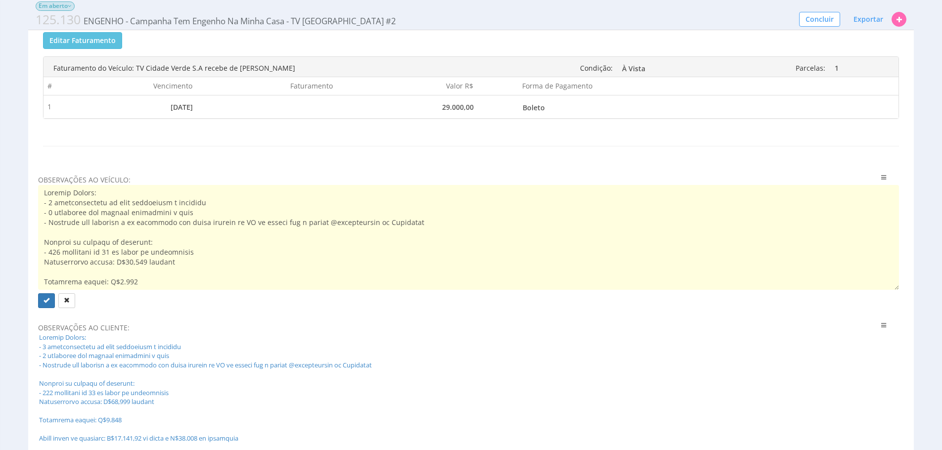
type textarea "Entrega Mensal: - 8 merchandisings ao vivo divulgando a promoção - 4 gravações …"
click at [17, 257] on div "Mídia Outras Em aberto Esta Mídia foi enviada para o Financeiro 125.130 ENGENHO…" at bounding box center [471, 231] width 942 height 1226
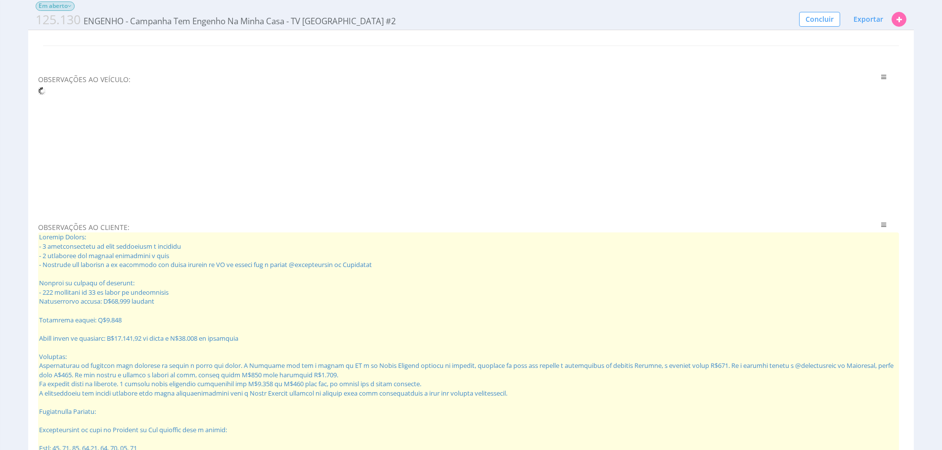
scroll to position [512, 0]
click at [266, 297] on span at bounding box center [468, 386] width 861 height 312
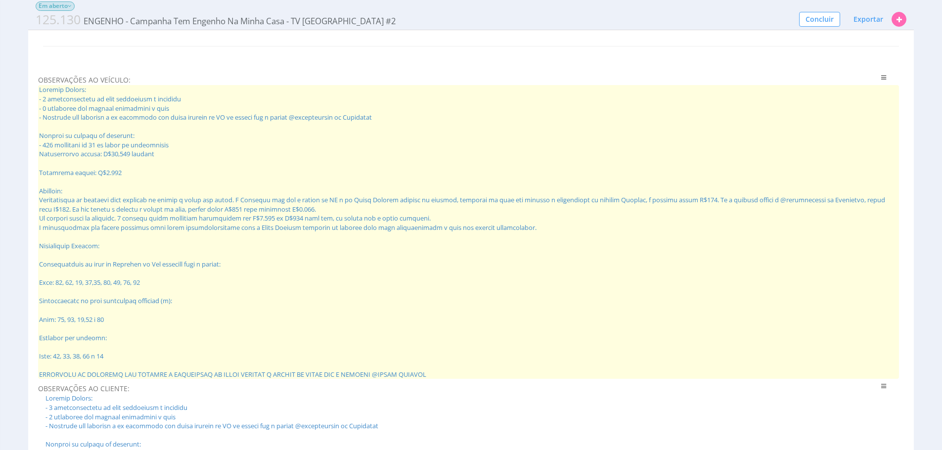
scroll to position [510, 0]
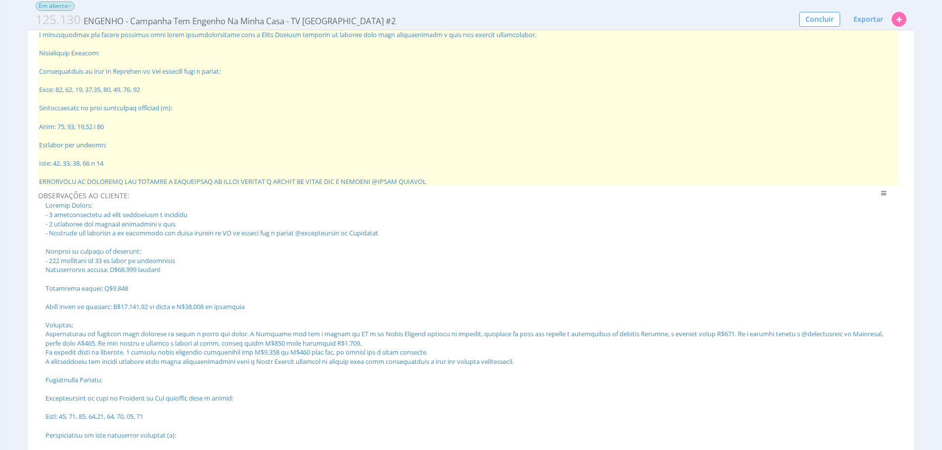
click at [304, 140] on span at bounding box center [468, 39] width 861 height 294
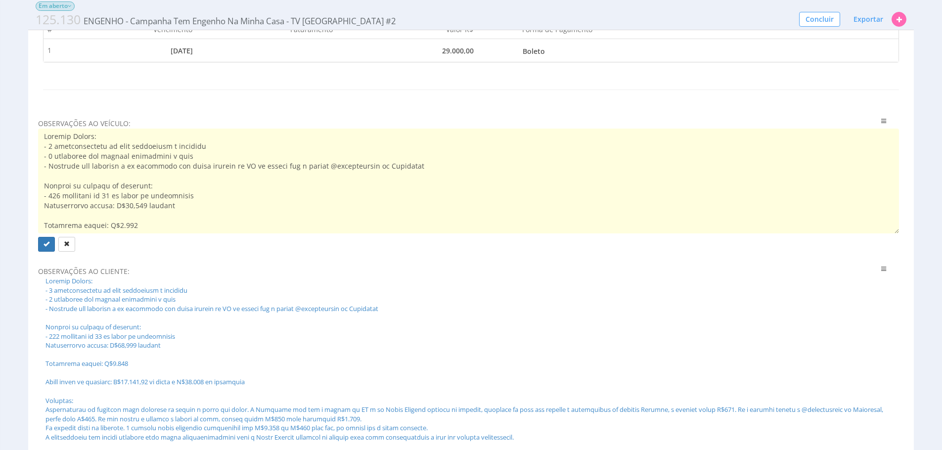
scroll to position [218, 0]
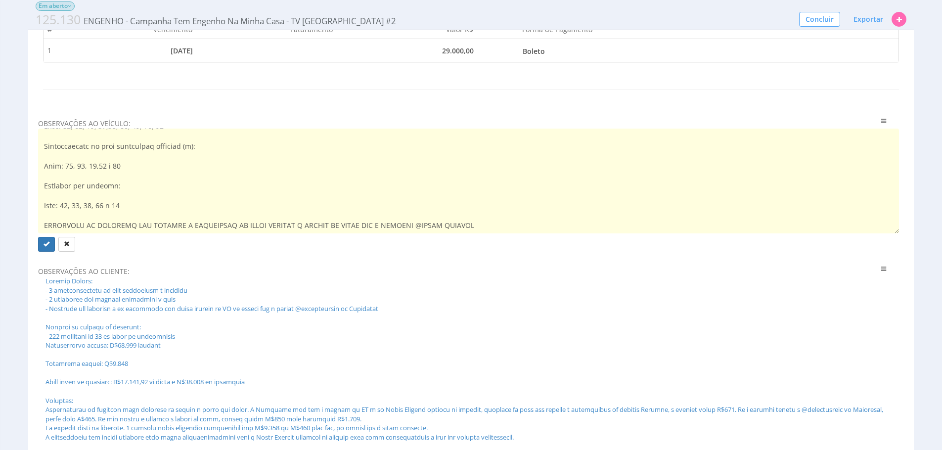
drag, startPoint x: 507, startPoint y: 227, endPoint x: 43, endPoint y: 222, distance: 464.4
click at [43, 222] on textarea at bounding box center [468, 181] width 861 height 105
click at [363, 226] on textarea at bounding box center [468, 181] width 861 height 105
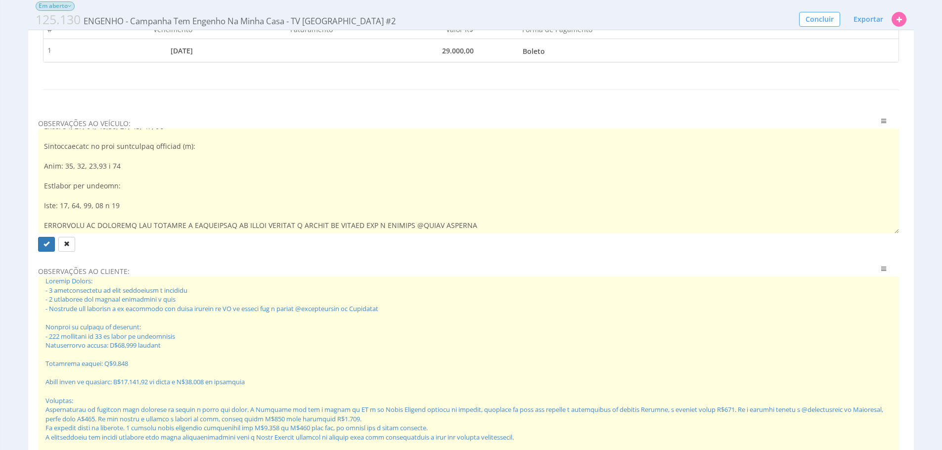
type textarea "Entrega Mensal: - 8 merchandisings ao vivo divulgando a promoção - 4 gravações …"
click at [375, 313] on span at bounding box center [468, 432] width 861 height 312
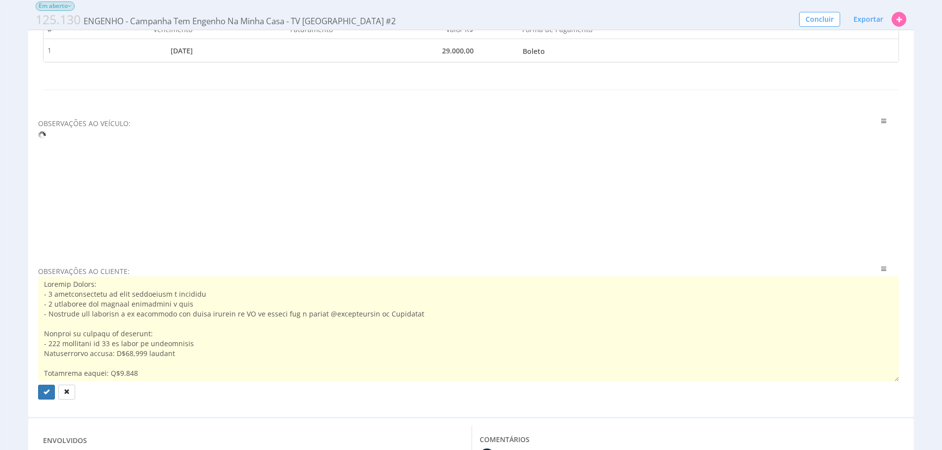
scroll to position [237, 0]
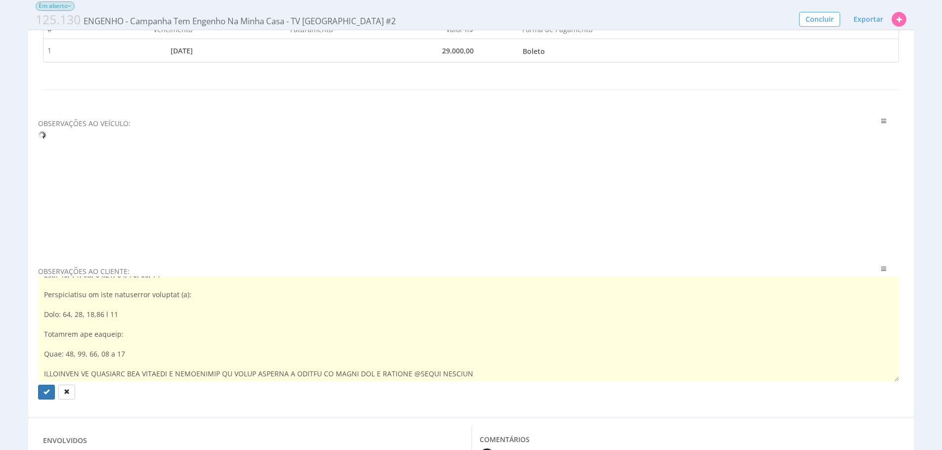
click at [364, 375] on textarea at bounding box center [468, 328] width 861 height 105
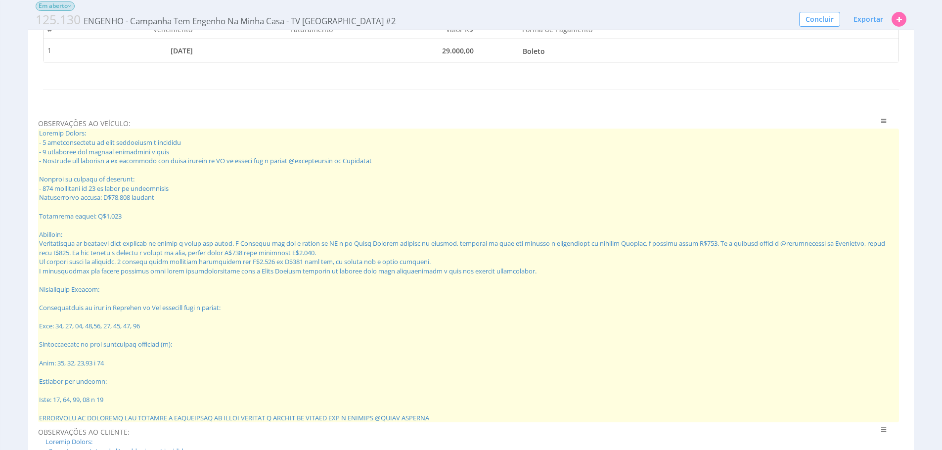
type textarea "Entrega Mensal: - 8 merchandisings ao vivo divulgando a promoção - 4 gravações …"
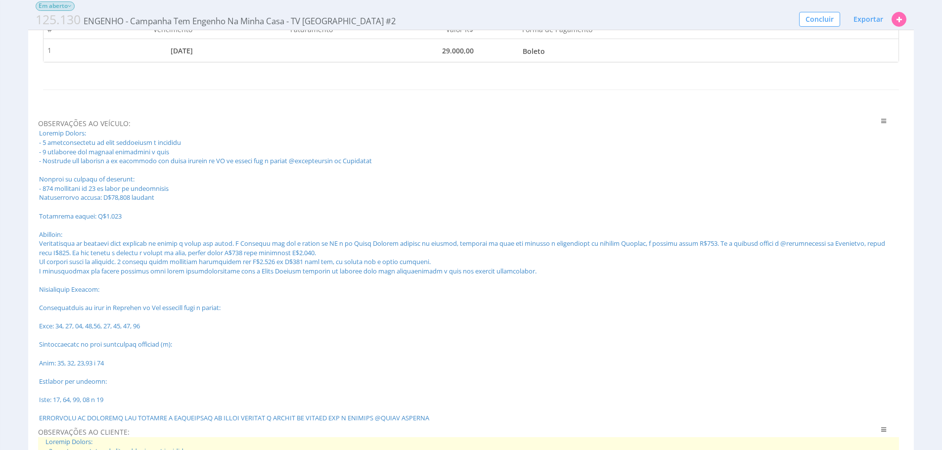
click at [403, 402] on span at bounding box center [468, 276] width 861 height 294
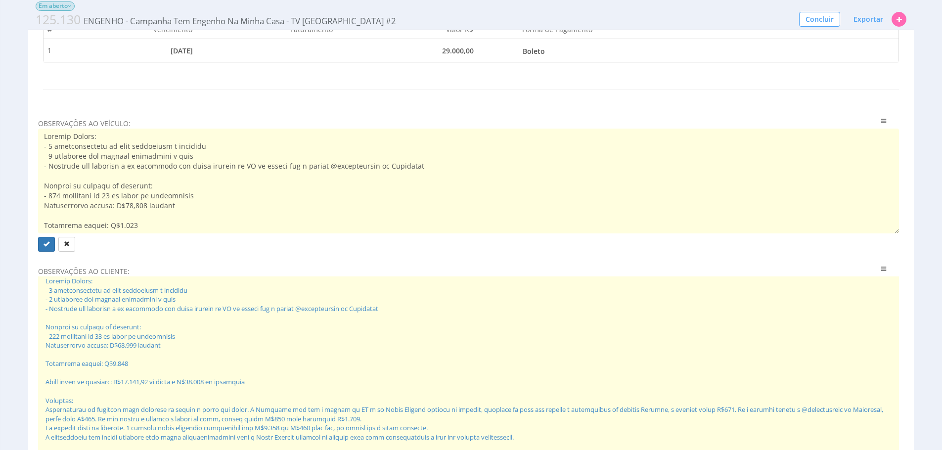
scroll to position [218, 0]
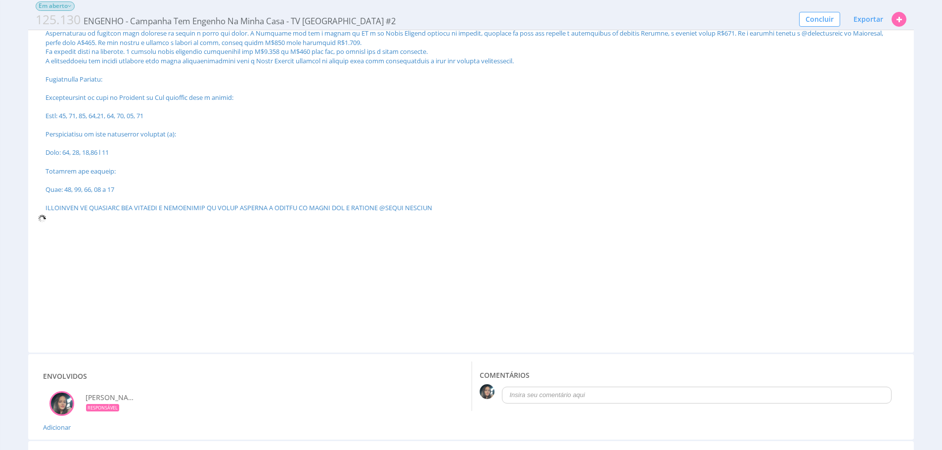
click at [400, 319] on div at bounding box center [468, 273] width 861 height 123
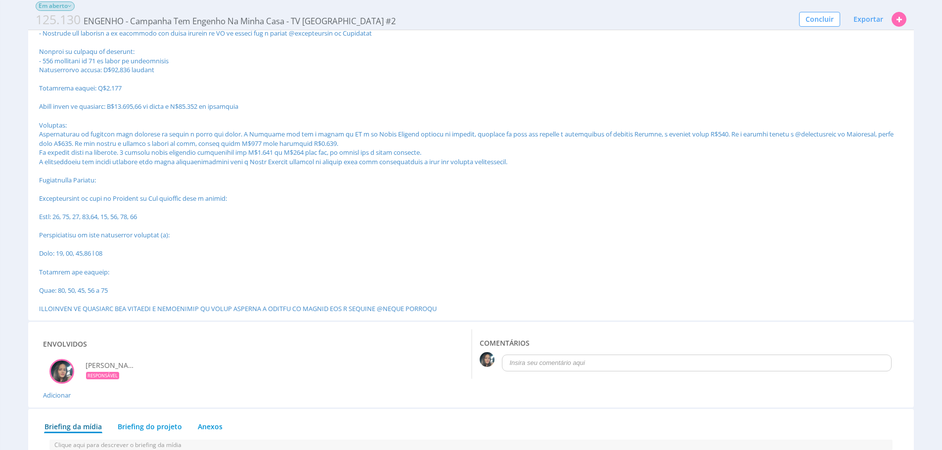
scroll to position [1035, 0]
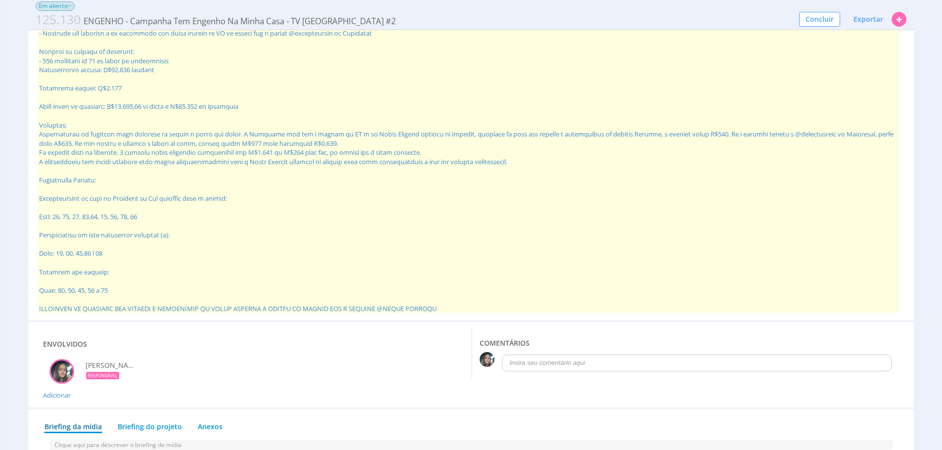
click at [217, 263] on span at bounding box center [468, 157] width 861 height 312
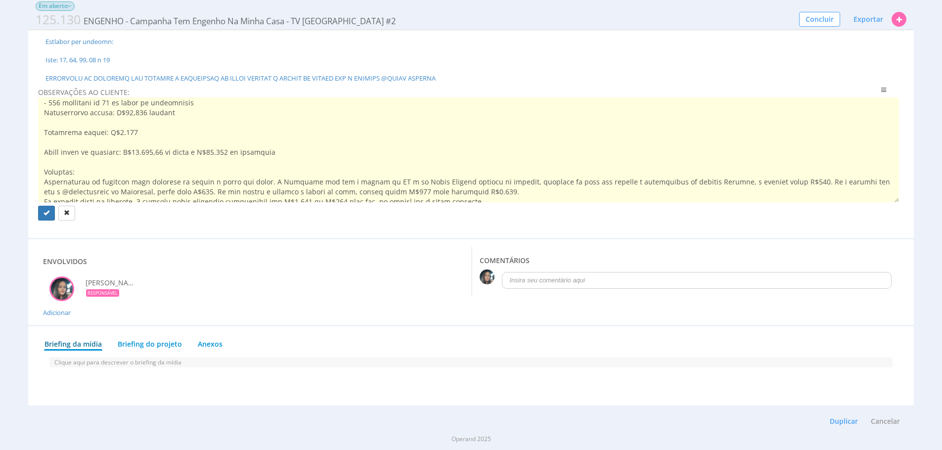
scroll to position [61, 0]
drag, startPoint x: 291, startPoint y: 154, endPoint x: 44, endPoint y: 153, distance: 246.8
click at [44, 153] on textarea at bounding box center [468, 149] width 861 height 105
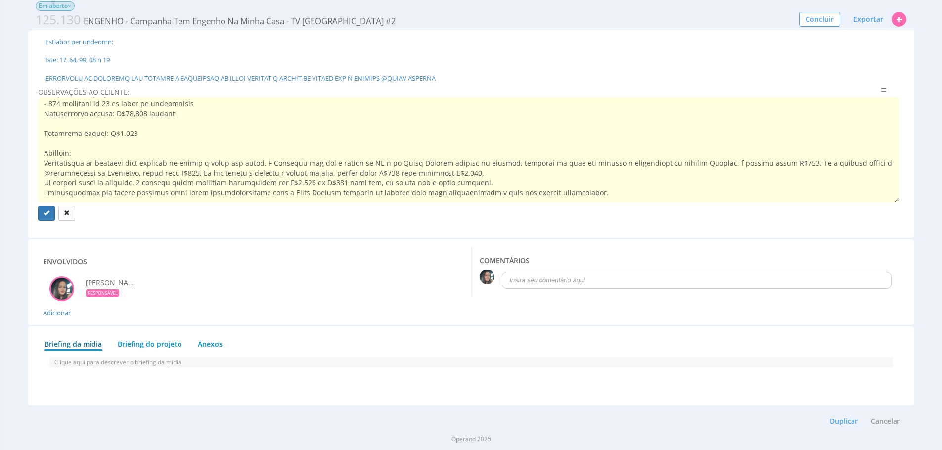
type textarea "Entrega Mensal: - 8 merchandisings ao vivo divulgando a promoção - 4 gravações …"
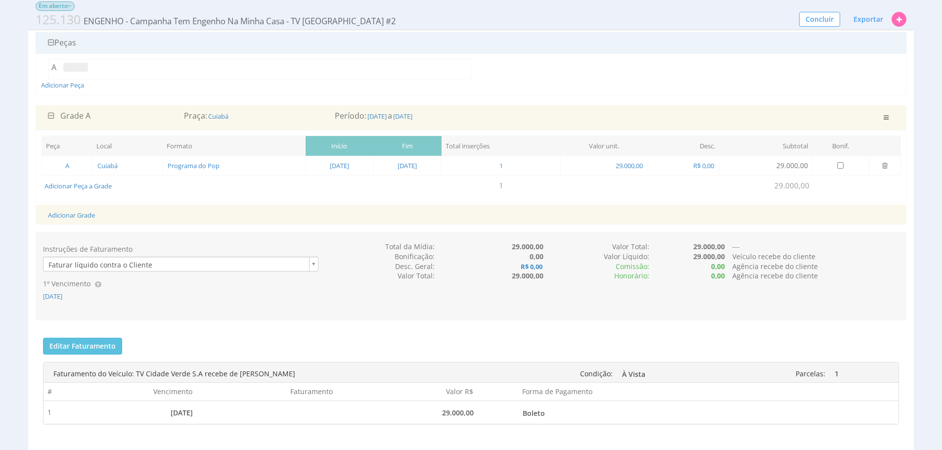
scroll to position [26, 0]
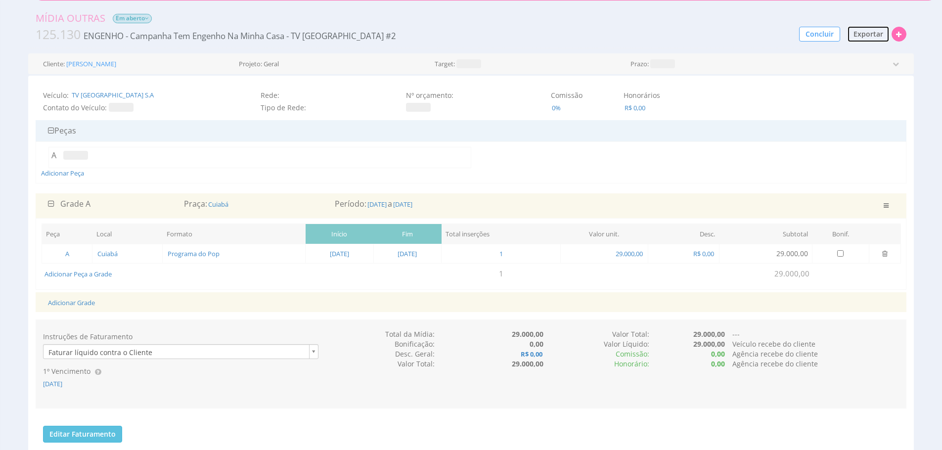
click at [872, 34] on span "Exportar" at bounding box center [869, 33] width 30 height 9
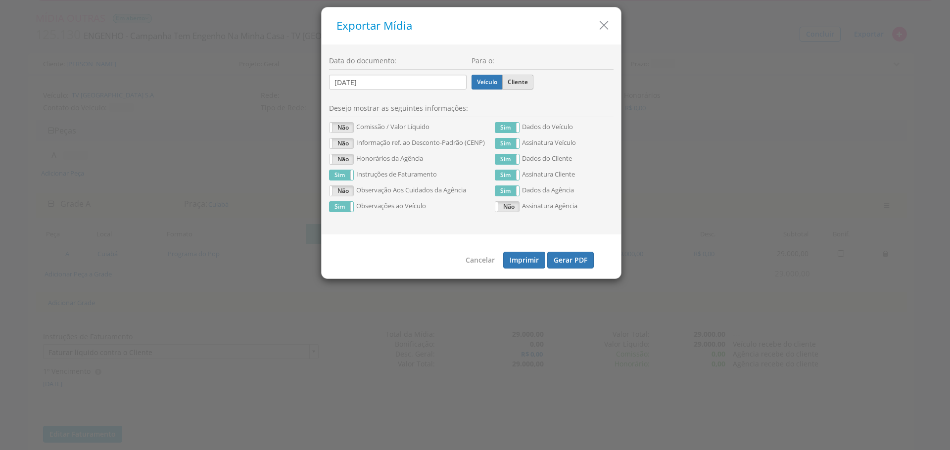
click at [515, 80] on label "Cliente" at bounding box center [517, 82] width 31 height 15
click at [0, 0] on input "Cliente" at bounding box center [0, 0] width 0 height 0
click at [566, 268] on button "Gerar PDF" at bounding box center [570, 260] width 46 height 17
click at [488, 80] on label "Veículo" at bounding box center [486, 82] width 31 height 15
click at [0, 0] on input "Veículo" at bounding box center [0, 0] width 0 height 0
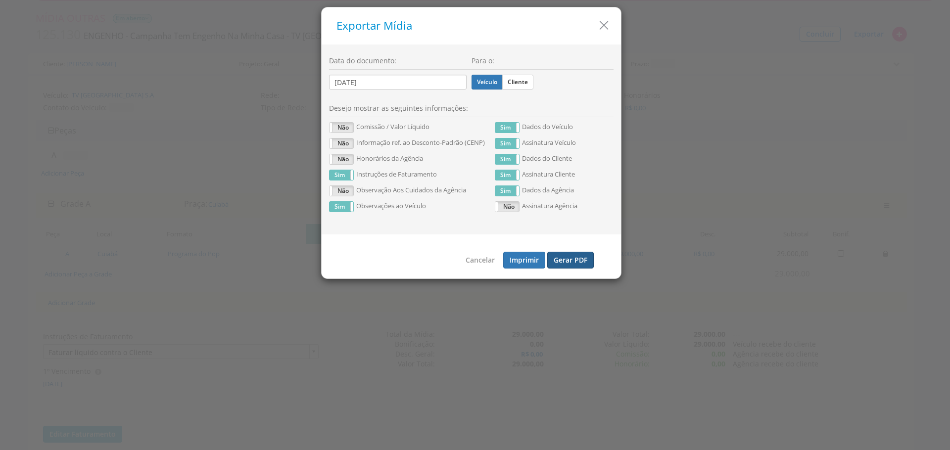
click at [575, 256] on button "Gerar PDF" at bounding box center [570, 260] width 46 height 17
click at [601, 25] on icon "button" at bounding box center [603, 25] width 14 height 14
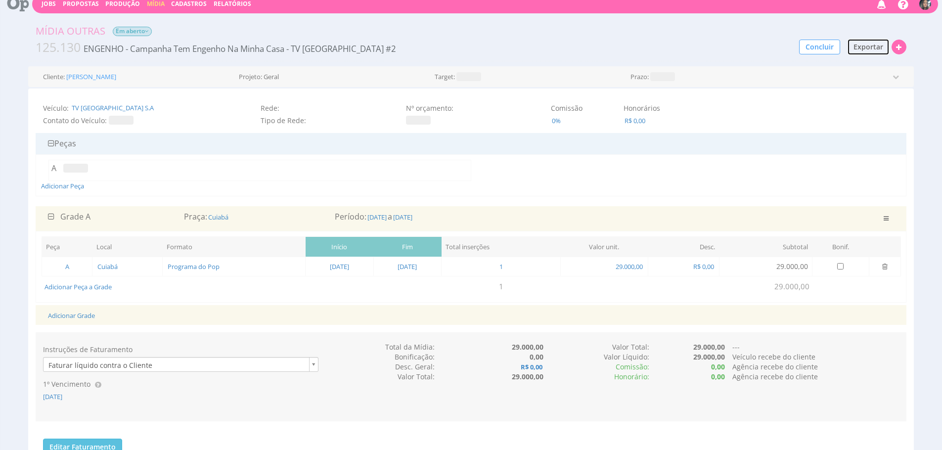
scroll to position [0, 0]
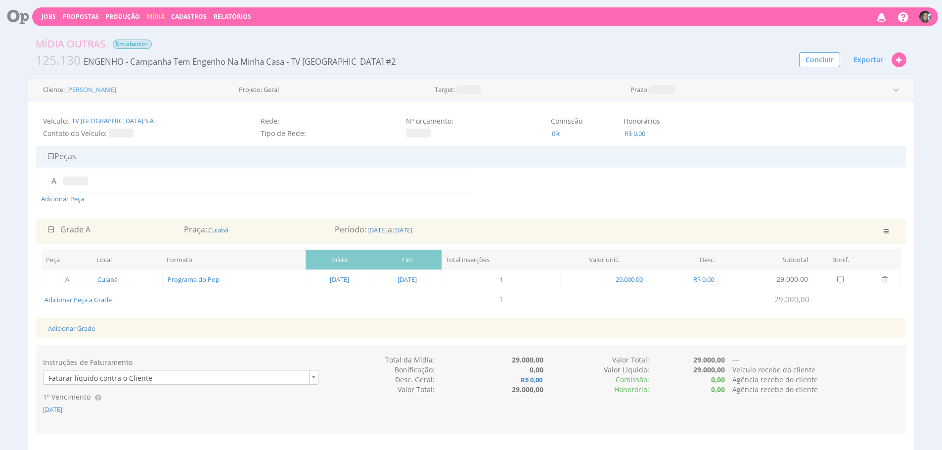
click at [150, 22] on div "Jobs Propostas Produção Mídia Cadastros Relatórios 0 Notificações acesse aqui" at bounding box center [485, 16] width 906 height 19
drag, startPoint x: 153, startPoint y: 19, endPoint x: 174, endPoint y: 7, distance: 24.4
click at [153, 19] on link "Mídia" at bounding box center [156, 16] width 18 height 8
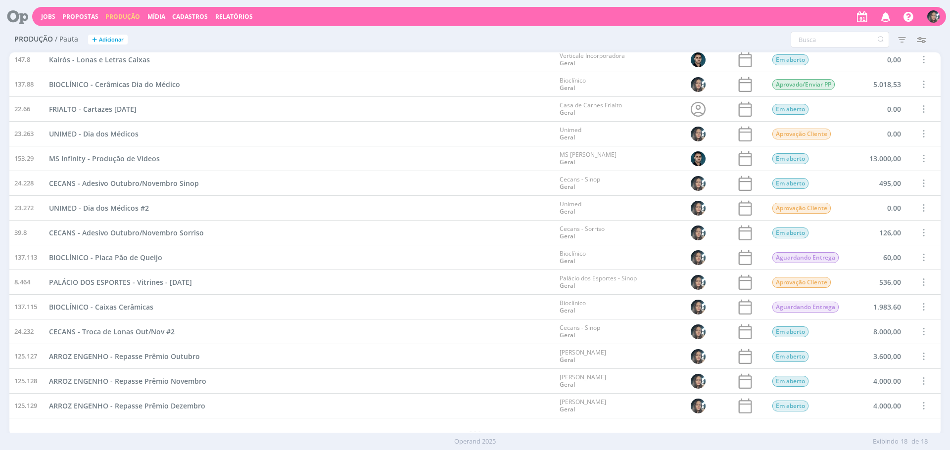
scroll to position [87, 0]
